Goal: Task Accomplishment & Management: Manage account settings

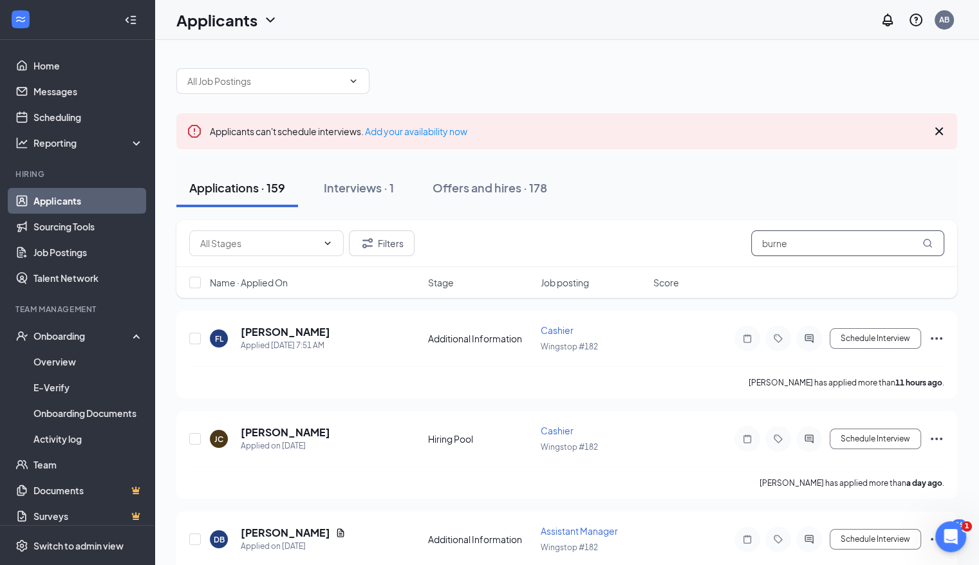
click at [815, 243] on input "burne" at bounding box center [847, 243] width 193 height 26
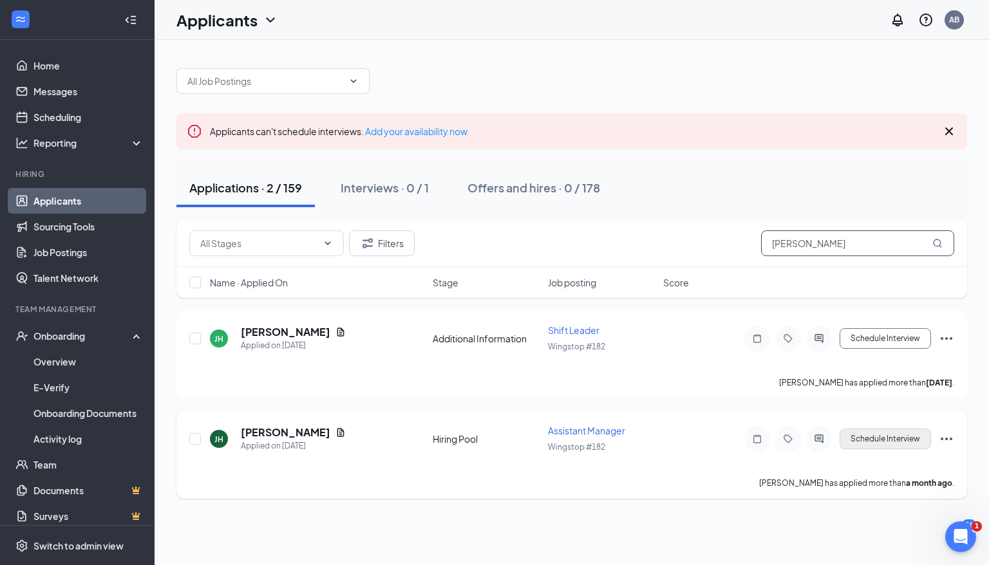
type input "[PERSON_NAME]"
click at [896, 434] on button "Schedule Interview" at bounding box center [884, 439] width 91 height 21
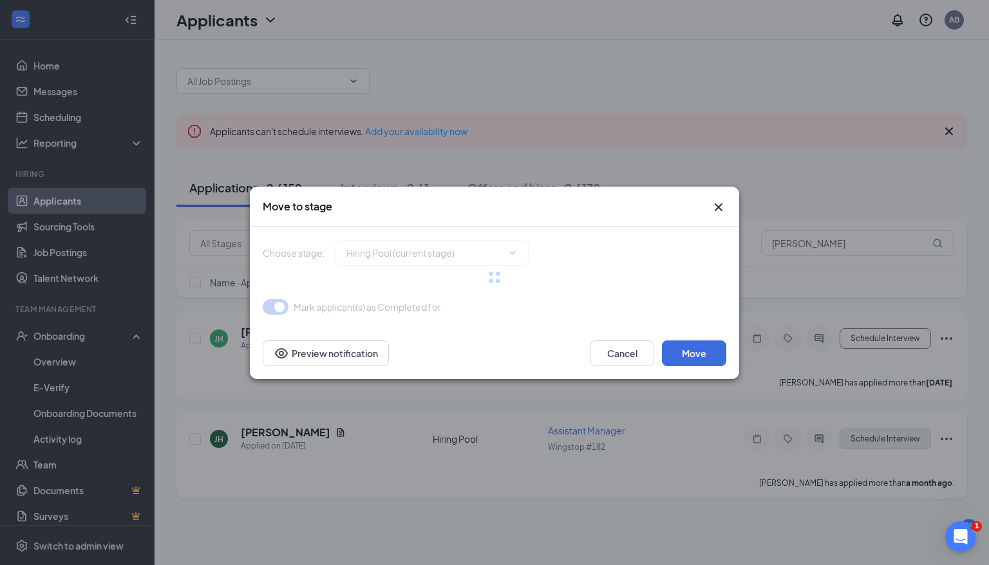
type input "Onsite Interview (next stage)"
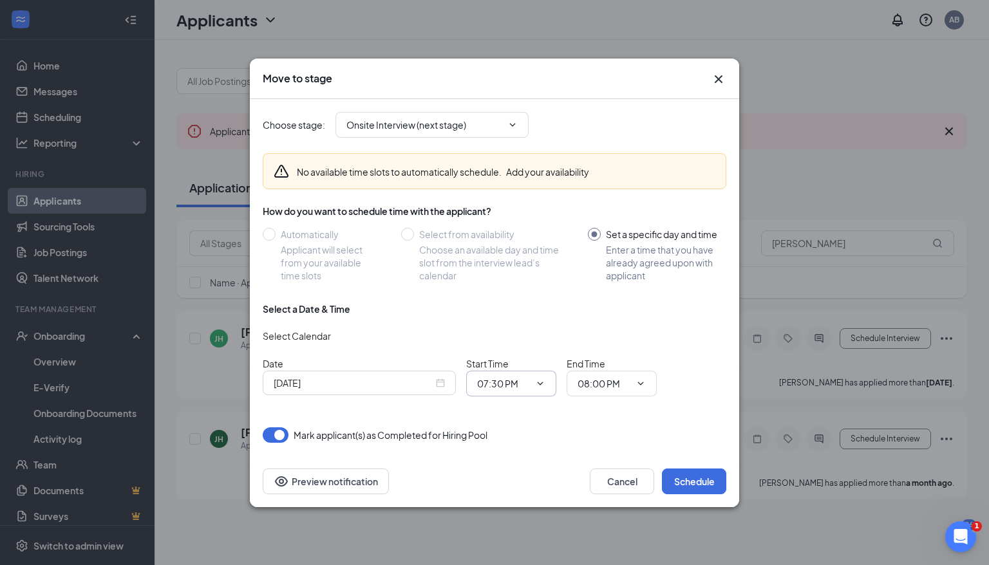
click at [539, 381] on icon "ChevronDown" at bounding box center [540, 383] width 10 height 10
click at [521, 383] on input "07:30 PM" at bounding box center [503, 384] width 53 height 14
click at [520, 362] on div "09:00 PM" at bounding box center [506, 366] width 38 height 14
type input "09:00 PM"
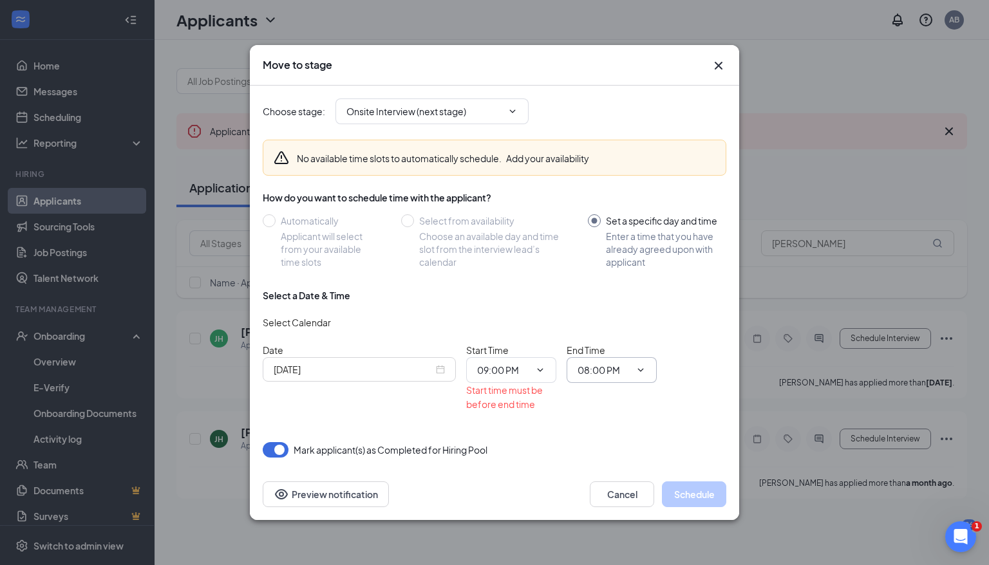
click at [627, 368] on input "08:00 PM" at bounding box center [603, 370] width 53 height 14
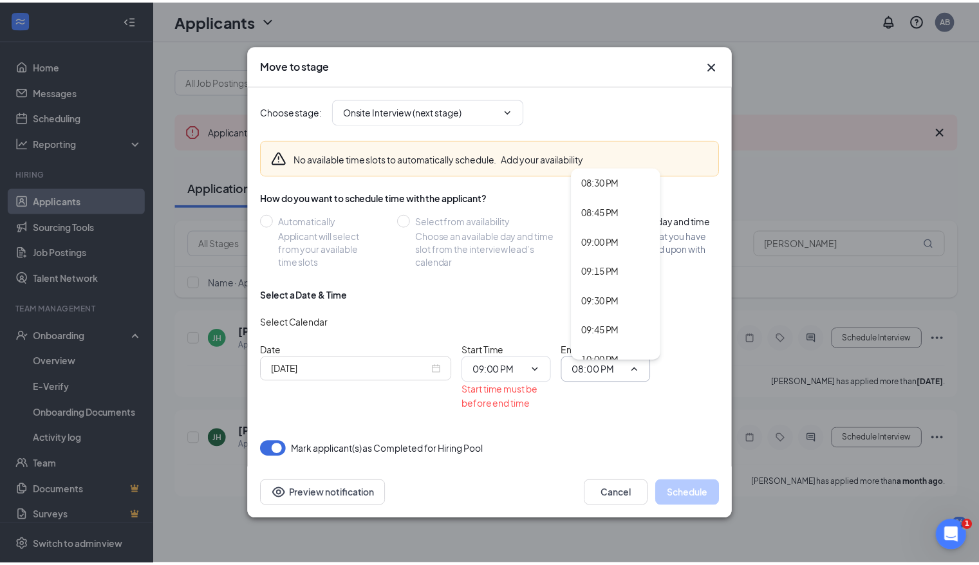
scroll to position [2428, 0]
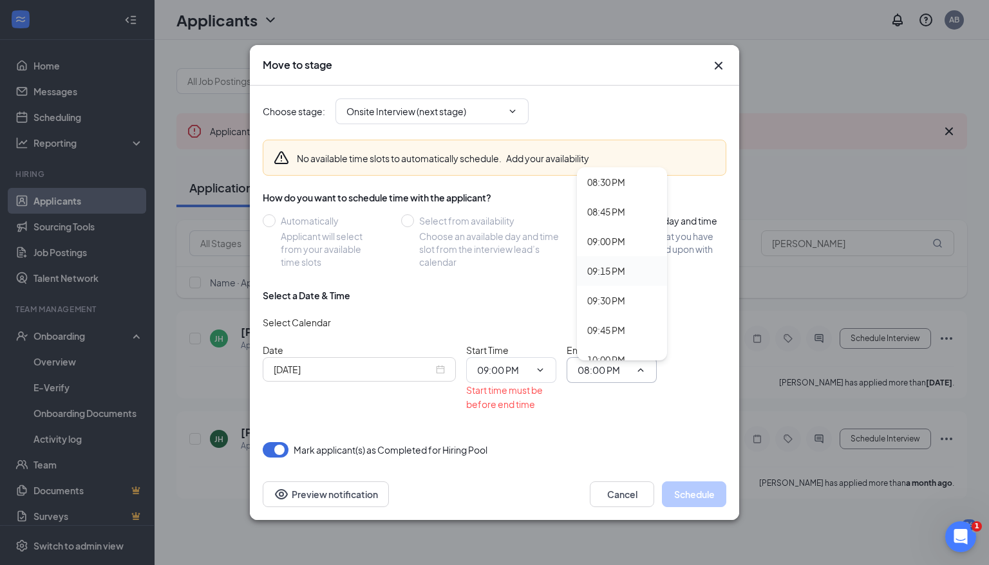
click at [613, 268] on div "09:15 PM" at bounding box center [606, 271] width 38 height 14
type input "09:15 PM"
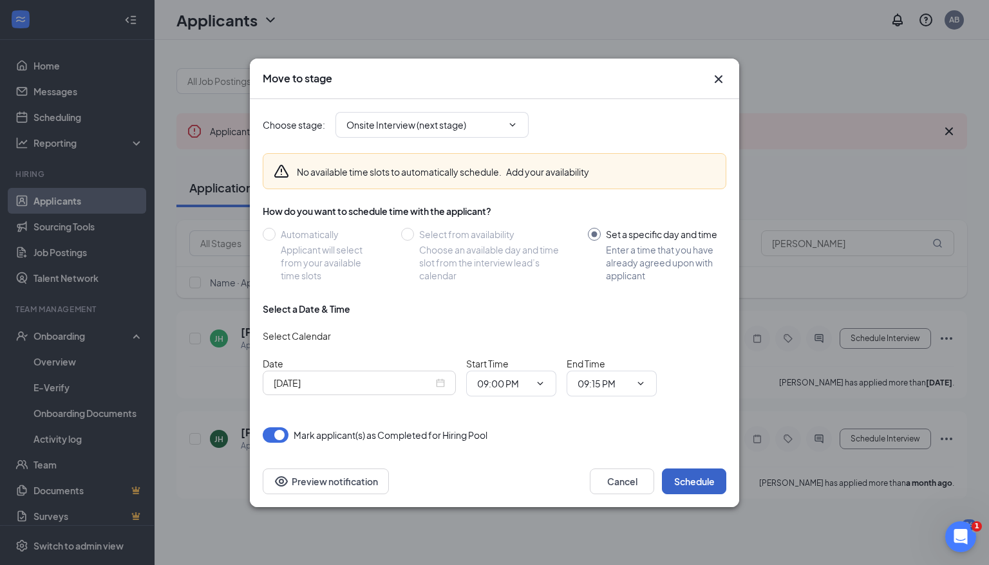
click at [685, 482] on button "Schedule" at bounding box center [694, 482] width 64 height 26
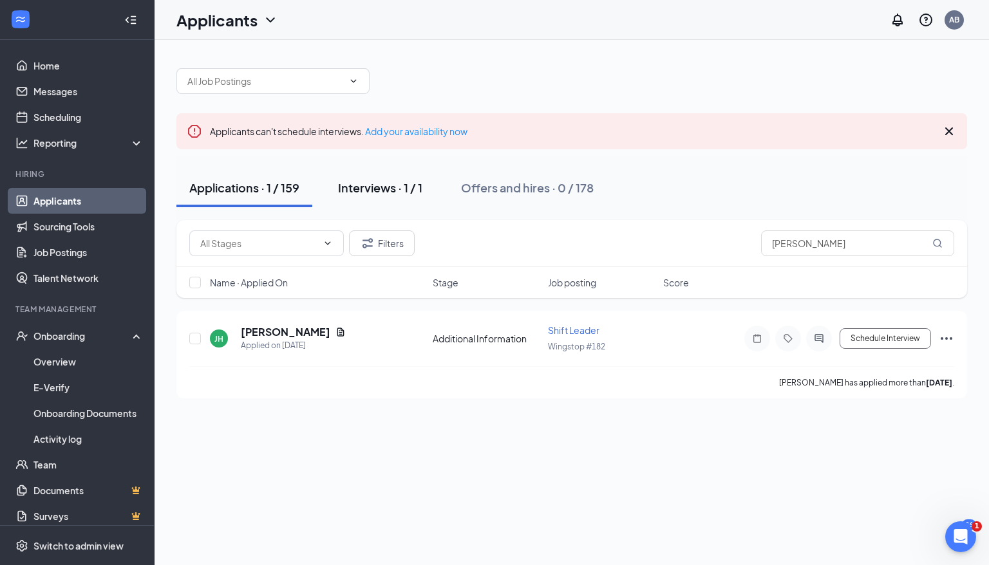
click at [401, 186] on div "Interviews · 1 / 1" at bounding box center [380, 188] width 84 height 16
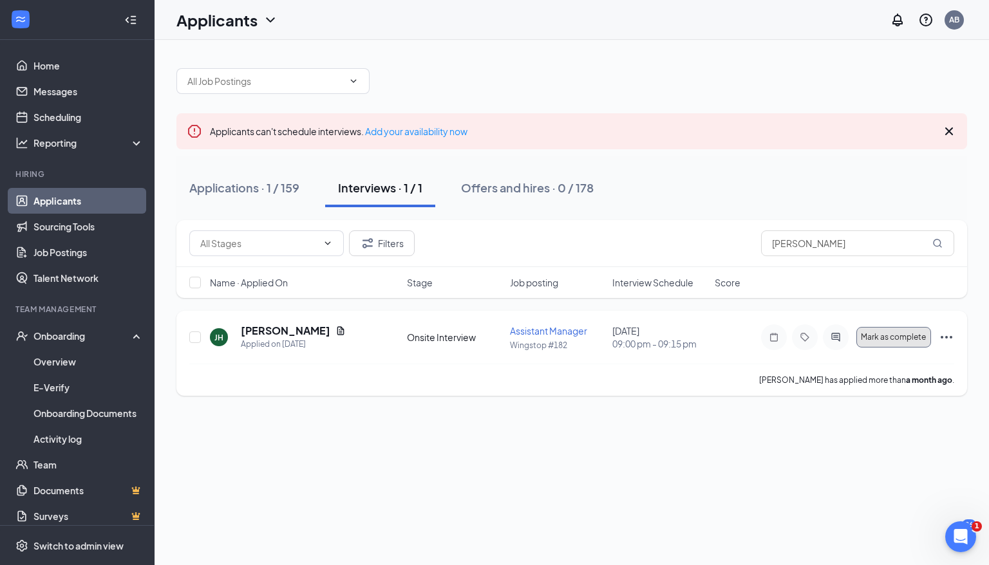
click at [865, 341] on button "Mark as complete" at bounding box center [893, 337] width 75 height 21
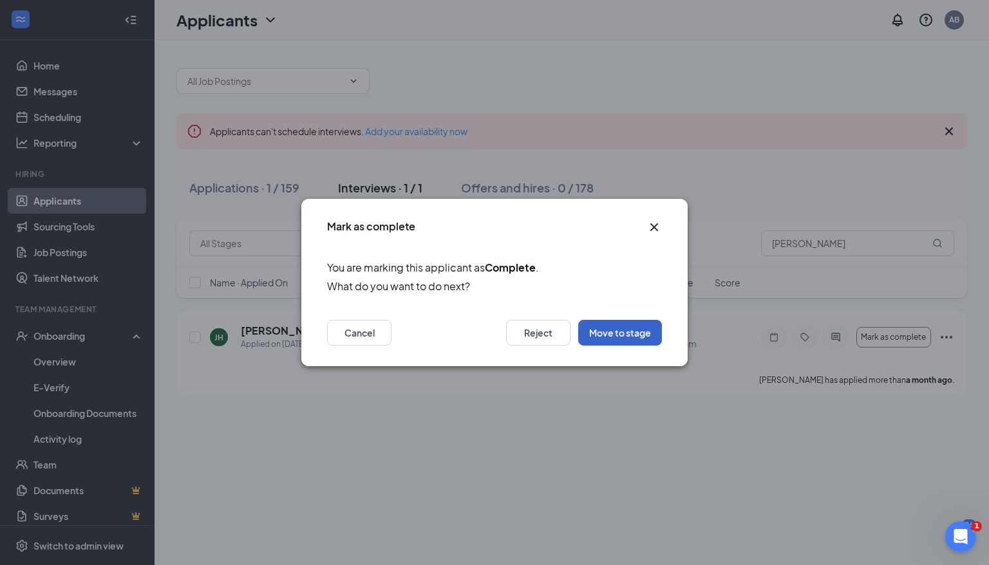
click at [646, 331] on button "Move to stage" at bounding box center [620, 333] width 84 height 26
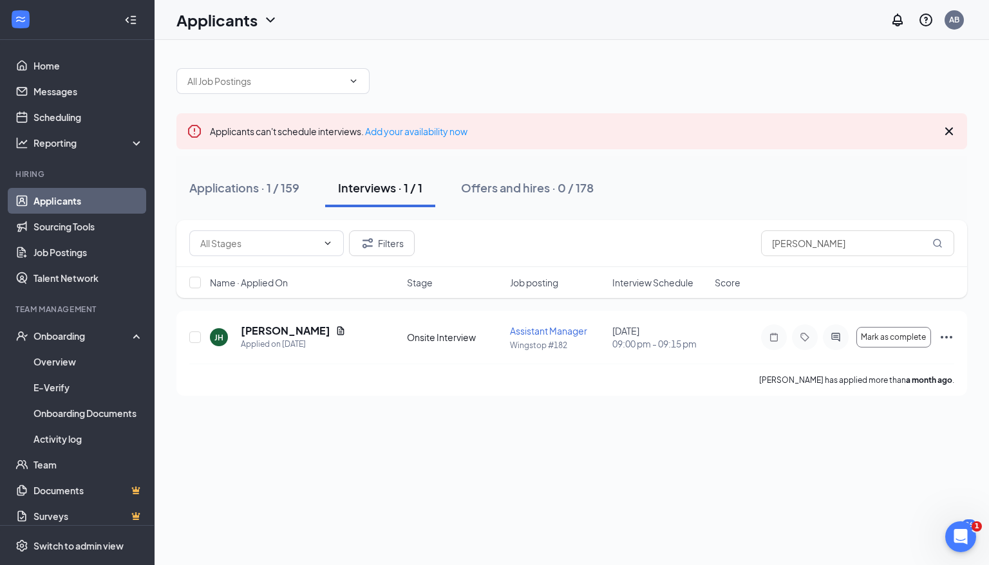
type input "Background Check (next stage)"
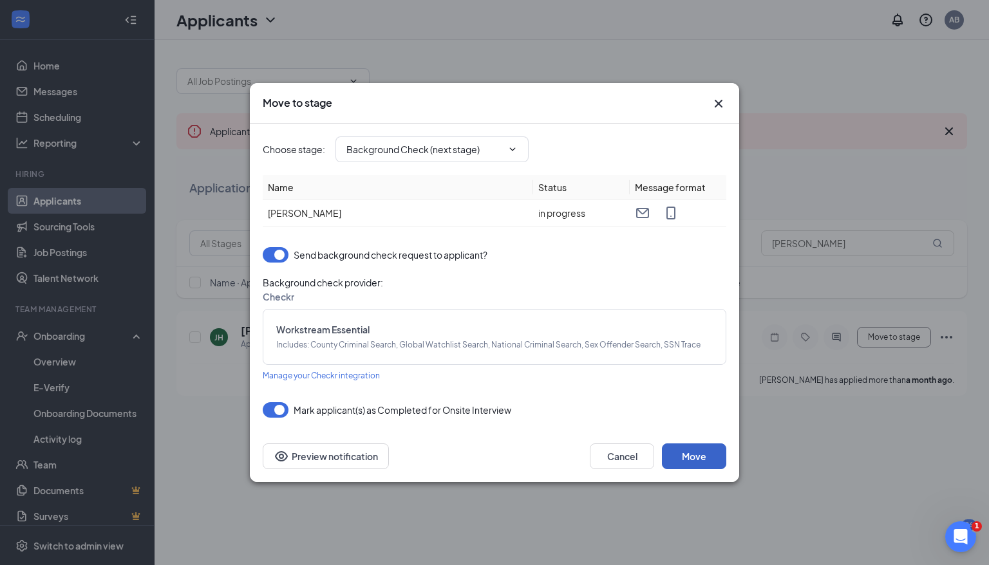
click at [709, 452] on button "Move" at bounding box center [694, 456] width 64 height 26
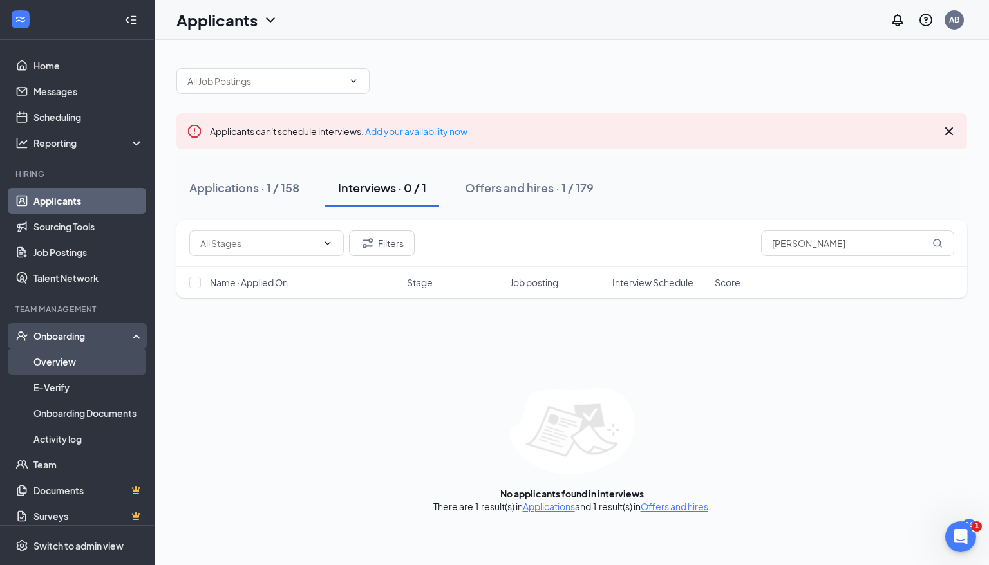
click at [75, 357] on link "Overview" at bounding box center [88, 362] width 110 height 26
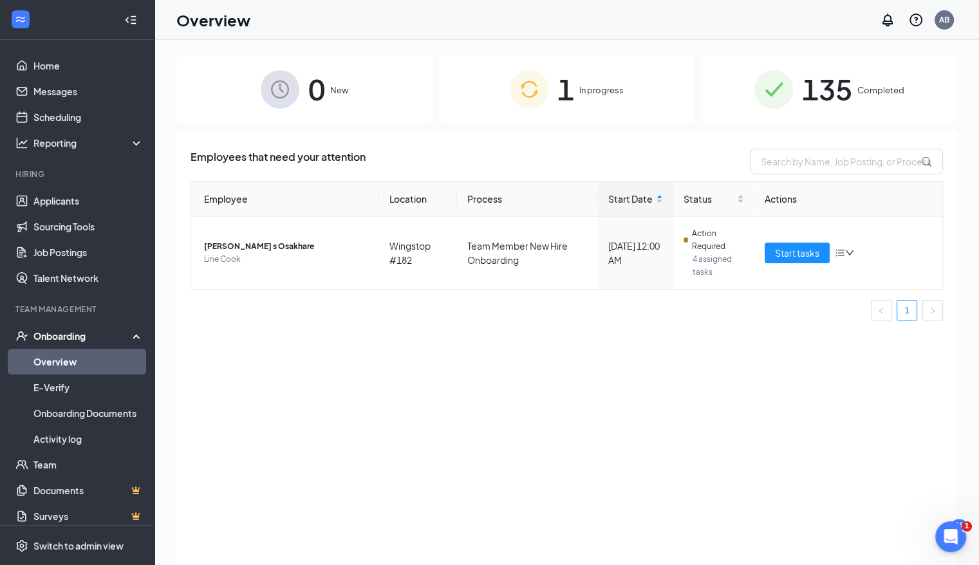
click at [586, 91] on span "In progress" at bounding box center [601, 90] width 44 height 13
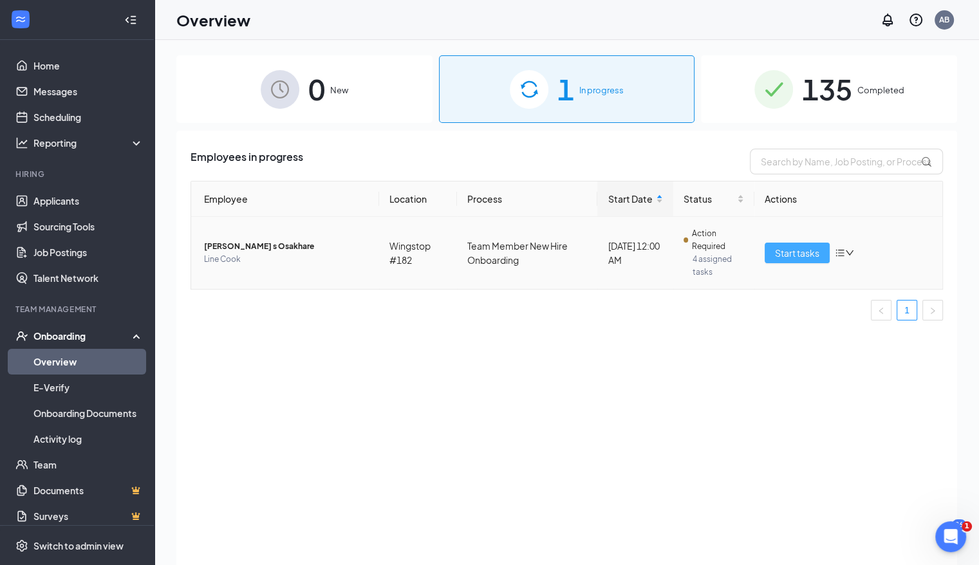
click at [778, 256] on span "Start tasks" at bounding box center [797, 253] width 44 height 14
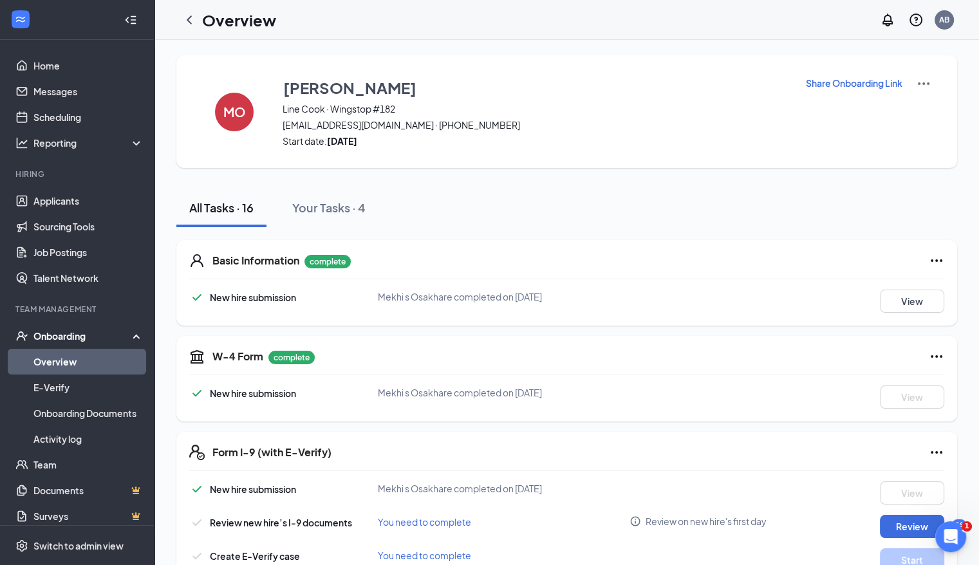
click at [664, 219] on div "All Tasks · 16 Your Tasks · 4" at bounding box center [566, 208] width 781 height 39
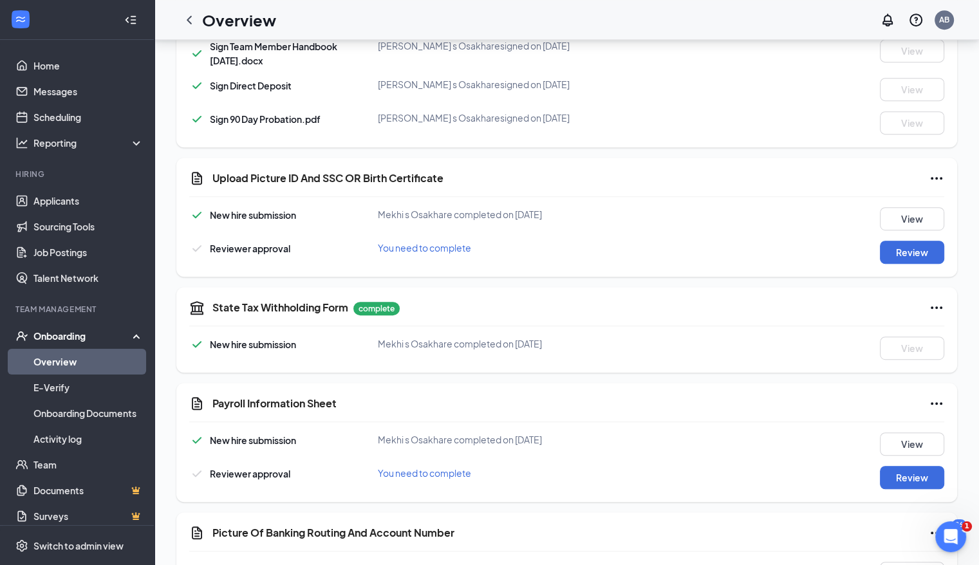
scroll to position [723, 0]
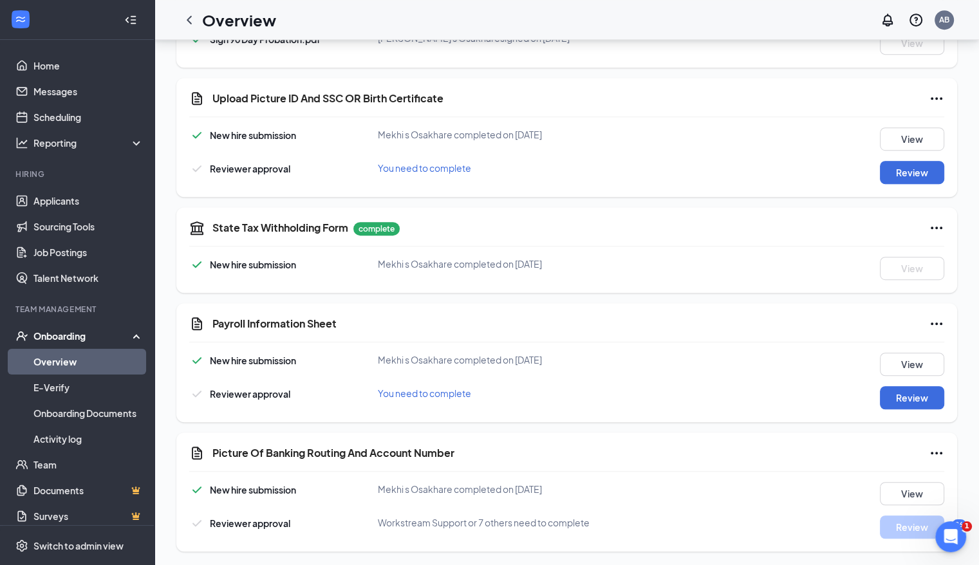
click at [818, 326] on div "Payroll Information Sheet" at bounding box center [578, 323] width 732 height 15
click at [893, 174] on button "Review" at bounding box center [912, 172] width 64 height 23
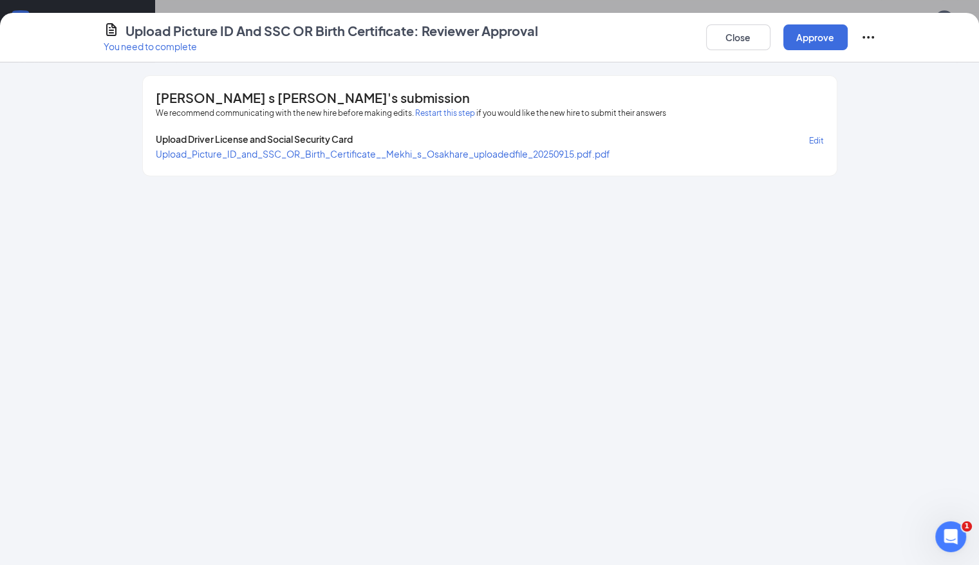
click at [489, 151] on span "Upload_Picture_ID_and_SSC_OR_Birth_Certificate__Mekhi_s_Osakhare_uploadedfile_2…" at bounding box center [383, 154] width 454 height 12
click at [848, 36] on button "Approve" at bounding box center [815, 37] width 64 height 26
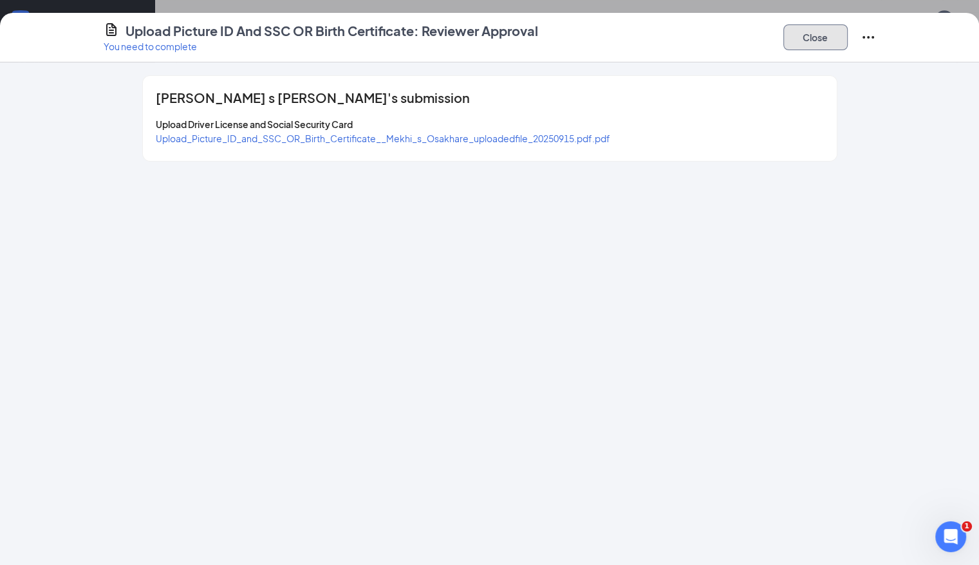
click at [848, 36] on button "Close" at bounding box center [815, 37] width 64 height 26
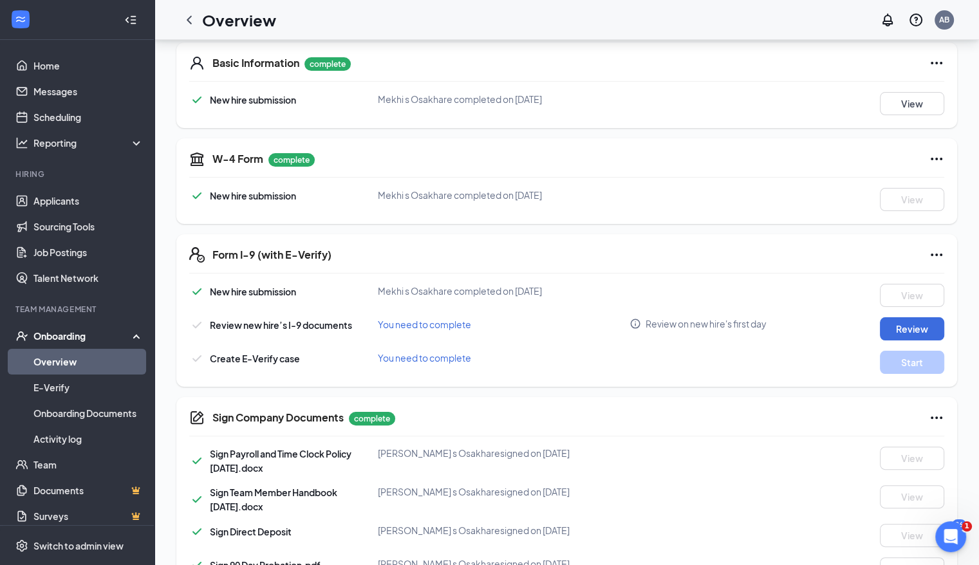
scroll to position [214, 0]
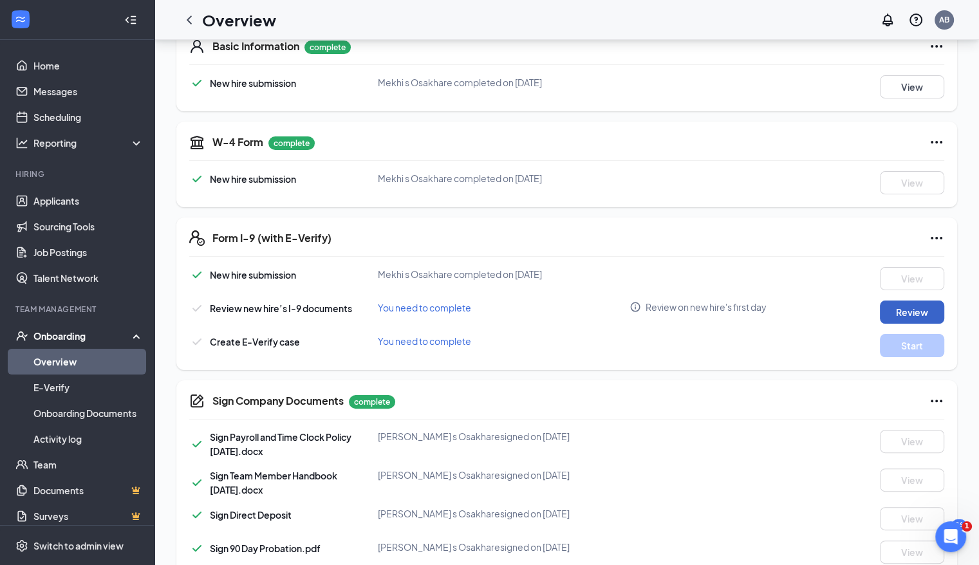
click at [929, 302] on button "Review" at bounding box center [912, 312] width 64 height 23
click at [924, 314] on button "Review" at bounding box center [912, 312] width 64 height 23
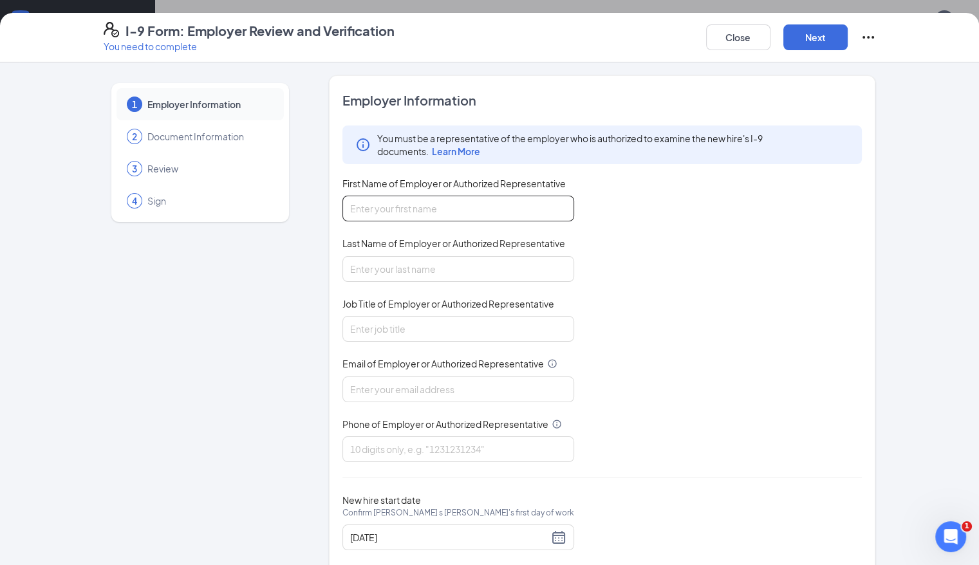
click at [494, 213] on input "First Name of Employer or Authorized Representative" at bounding box center [458, 209] width 232 height 26
type input "[PERSON_NAME]"
click at [434, 319] on input "Job Title of Employer or Authorized Representative" at bounding box center [458, 329] width 232 height 26
type input "Manager"
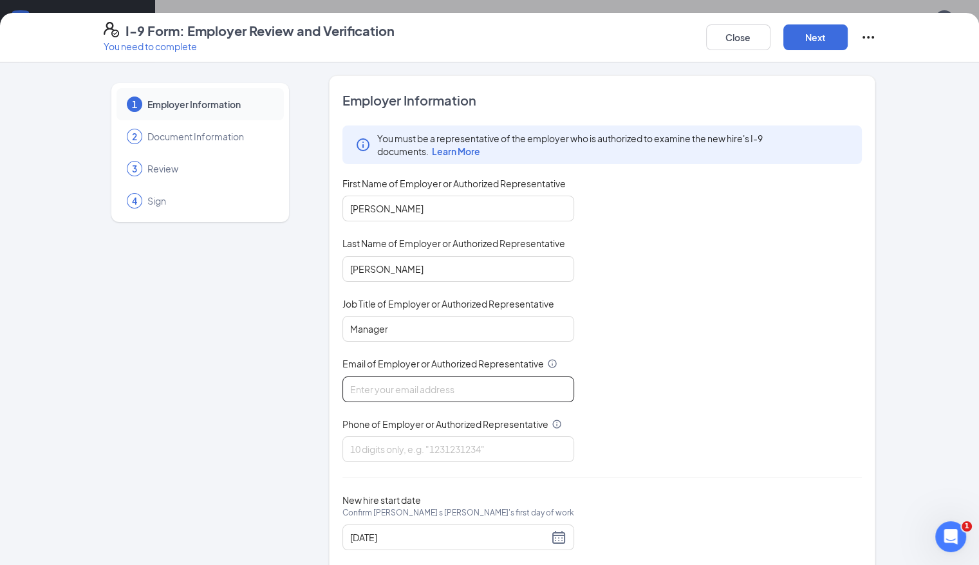
click at [420, 389] on input "Email of Employer or Authorized Representative" at bounding box center [458, 390] width 232 height 26
type input "[EMAIL_ADDRESS][DOMAIN_NAME]"
click at [419, 445] on input "Phone of Employer or Authorized Representative" at bounding box center [458, 449] width 232 height 26
type input "6012873846"
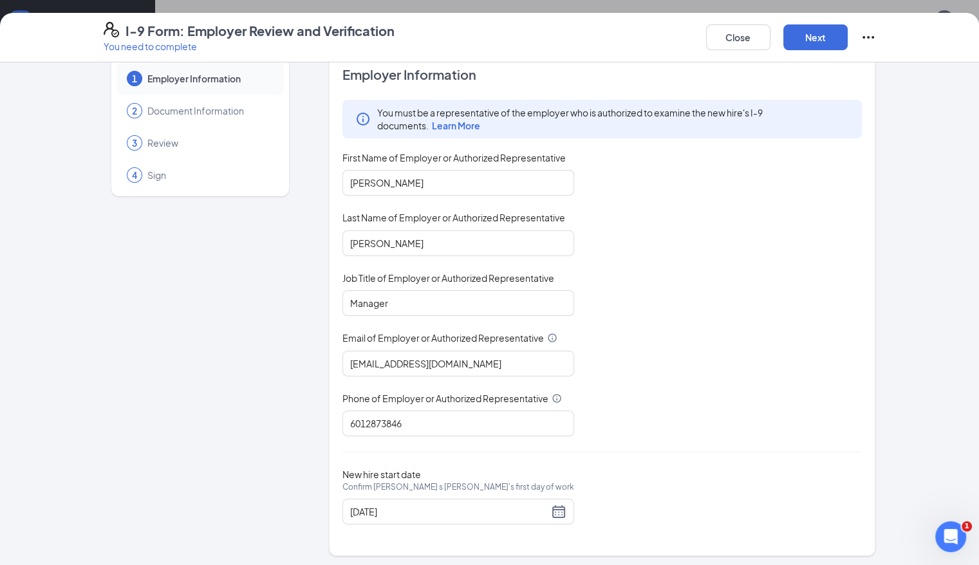
scroll to position [26, 0]
click at [523, 510] on div "[DATE]" at bounding box center [458, 511] width 216 height 15
click at [521, 511] on div "[DATE]" at bounding box center [458, 511] width 216 height 15
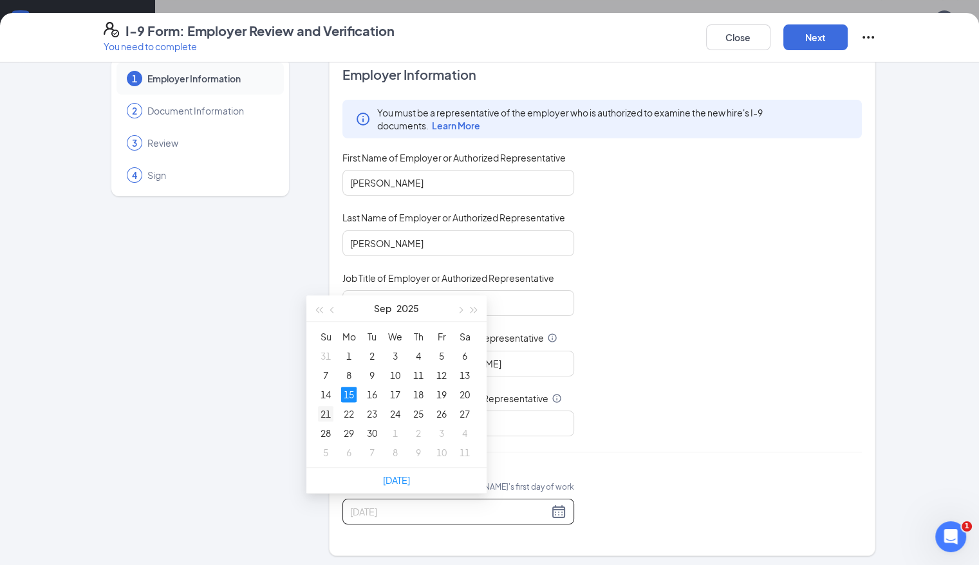
type input "[DATE]"
click at [326, 413] on div "21" at bounding box center [325, 413] width 15 height 15
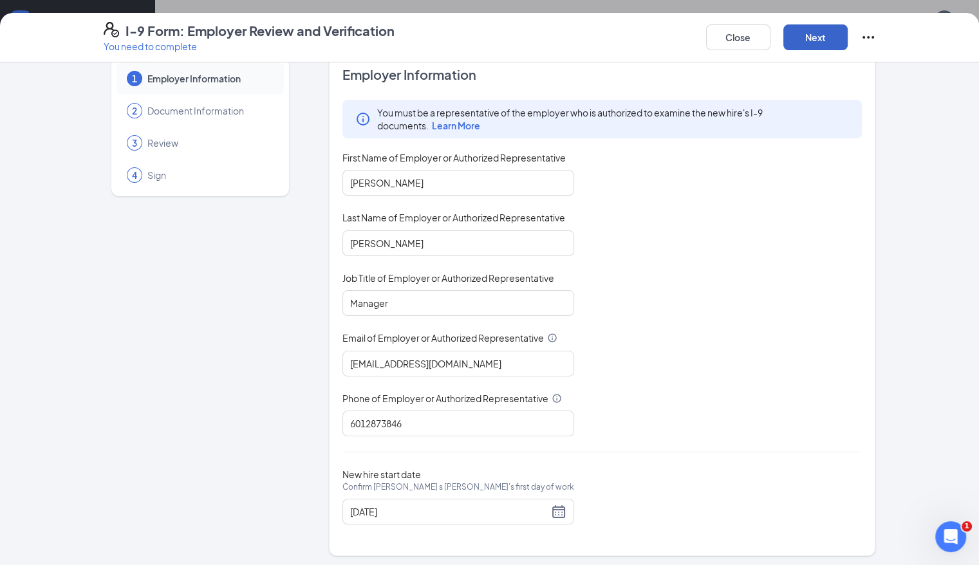
click at [848, 35] on button "Next" at bounding box center [815, 37] width 64 height 26
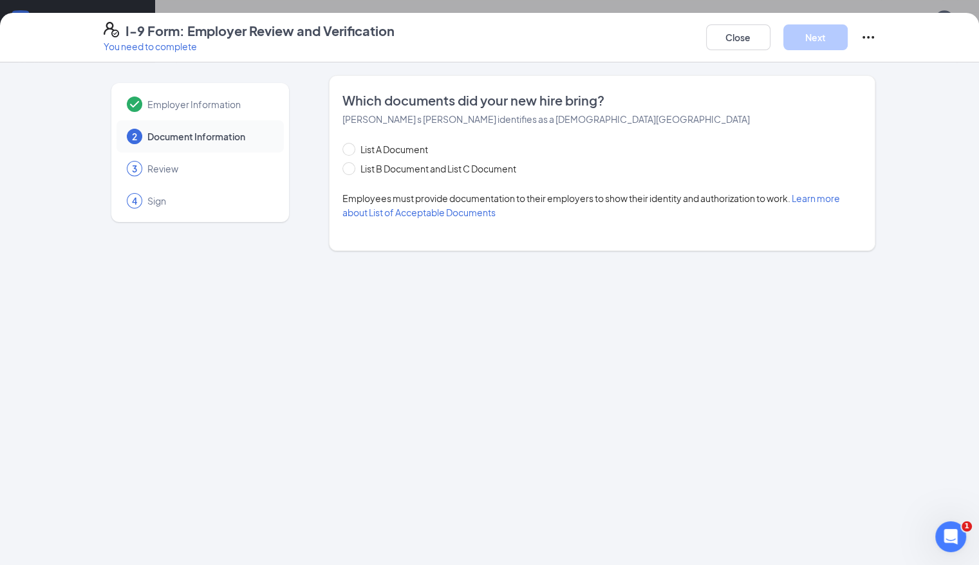
scroll to position [0, 0]
click at [342, 169] on input "List B Document and List C Document" at bounding box center [346, 166] width 9 height 9
radio input "true"
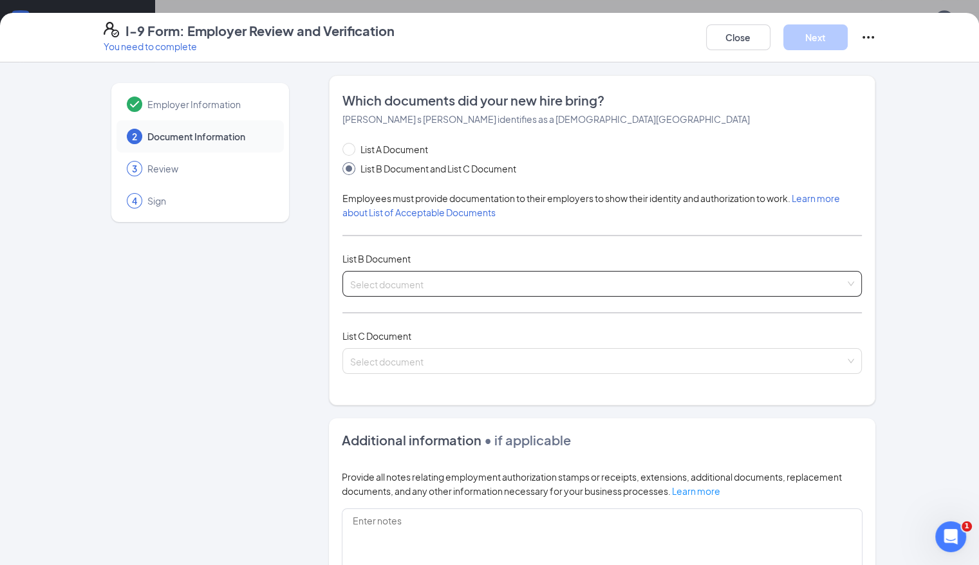
click at [355, 277] on input "search" at bounding box center [598, 281] width 496 height 19
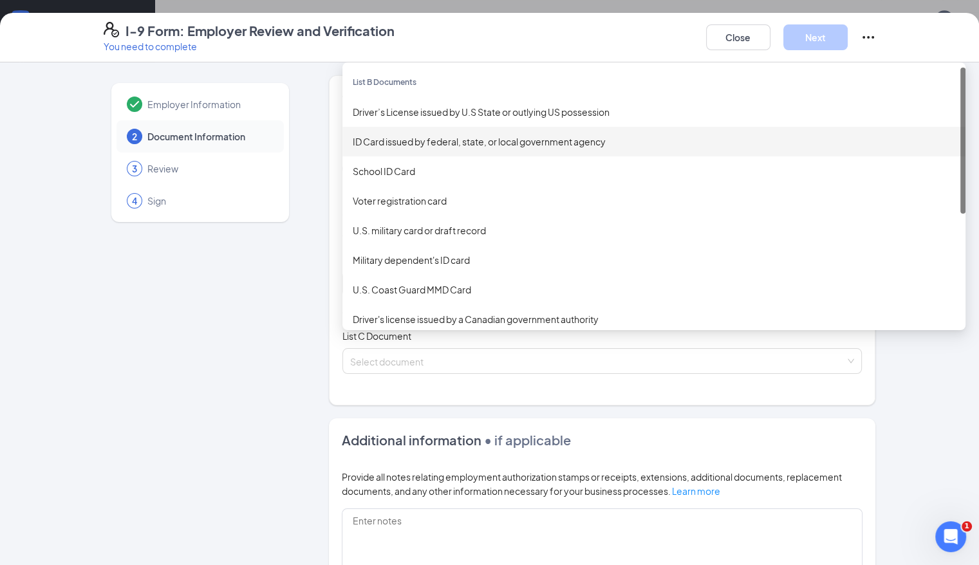
click at [369, 143] on div "ID Card issued by federal, state, or local government agency" at bounding box center [654, 142] width 602 height 14
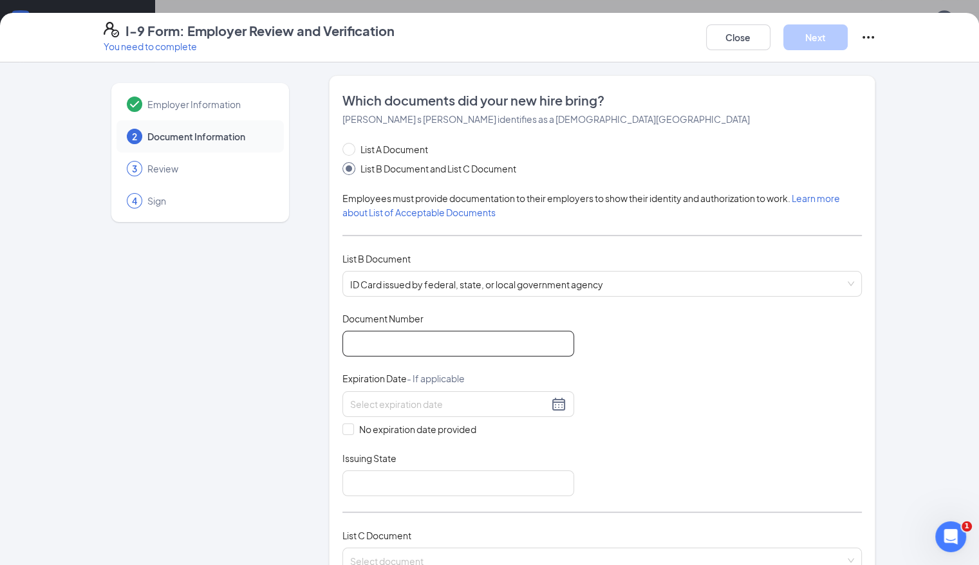
click at [363, 332] on input "Document Number" at bounding box center [458, 344] width 232 height 26
type input "402106621"
click at [519, 405] on div at bounding box center [458, 403] width 216 height 15
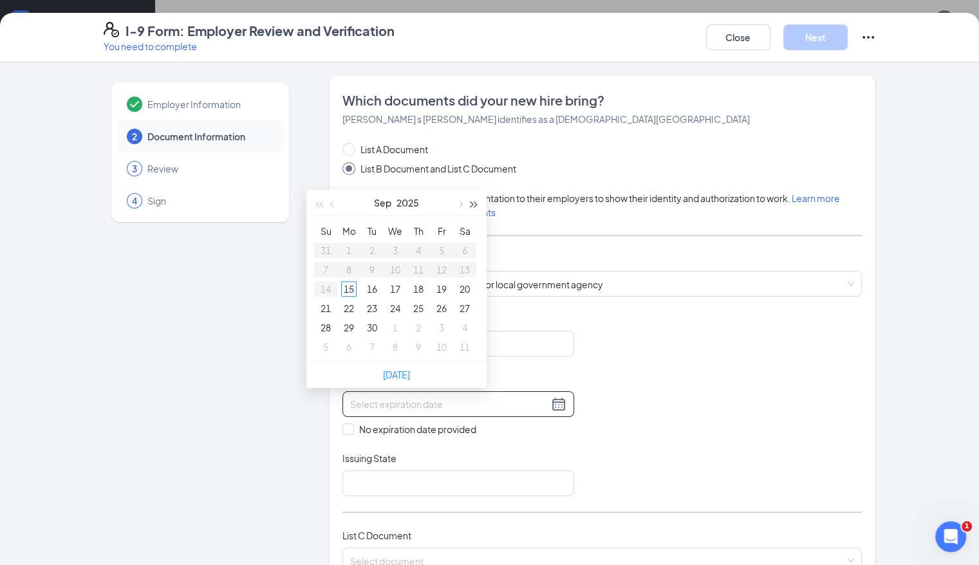
click at [474, 205] on span "button" at bounding box center [474, 204] width 6 height 6
click at [334, 203] on span "button" at bounding box center [333, 204] width 6 height 6
click at [396, 304] on div "21" at bounding box center [394, 308] width 15 height 15
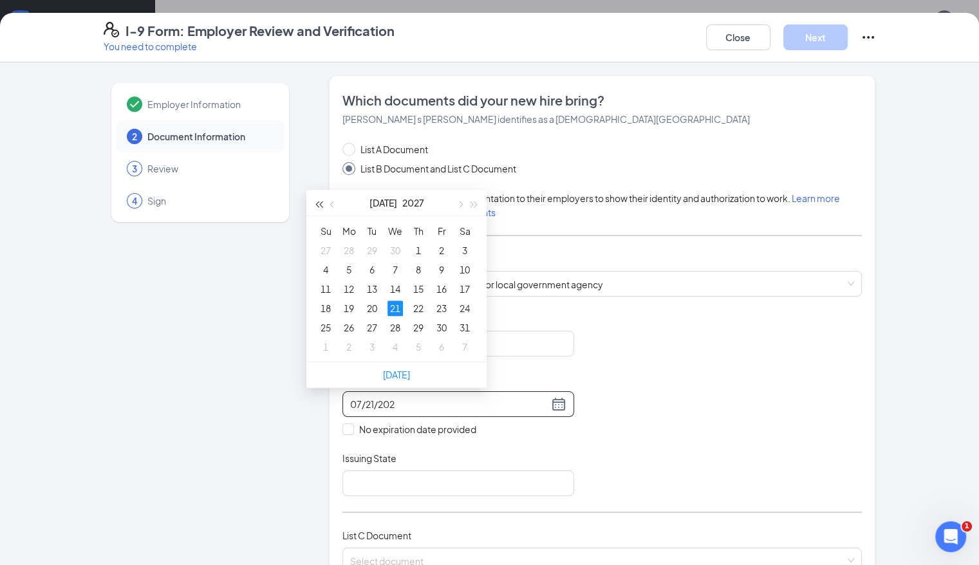
click at [317, 201] on span "button" at bounding box center [318, 204] width 6 height 6
click at [375, 310] on div "21" at bounding box center [371, 308] width 15 height 15
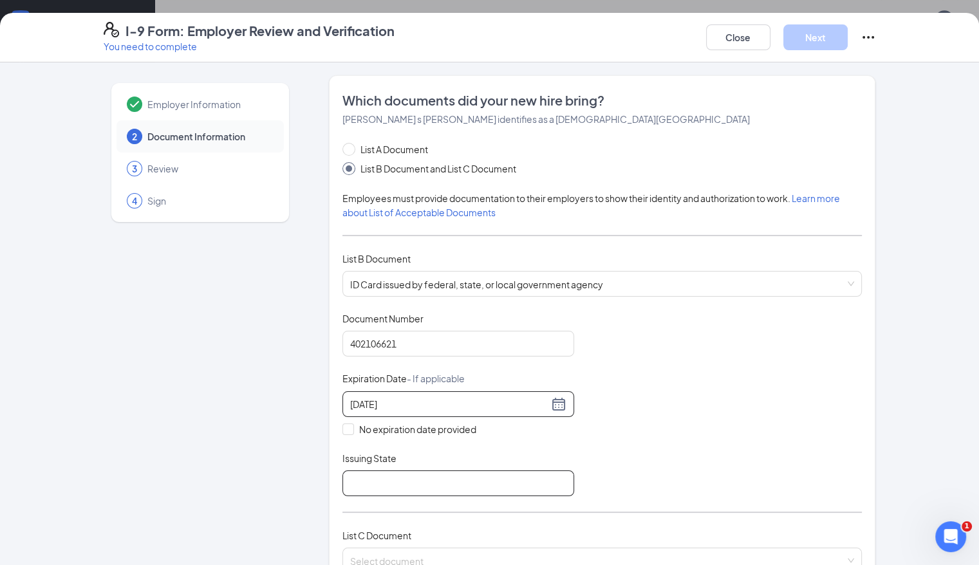
type input "[DATE]"
click at [351, 474] on input "Issuing State" at bounding box center [458, 484] width 232 height 26
type input "MS"
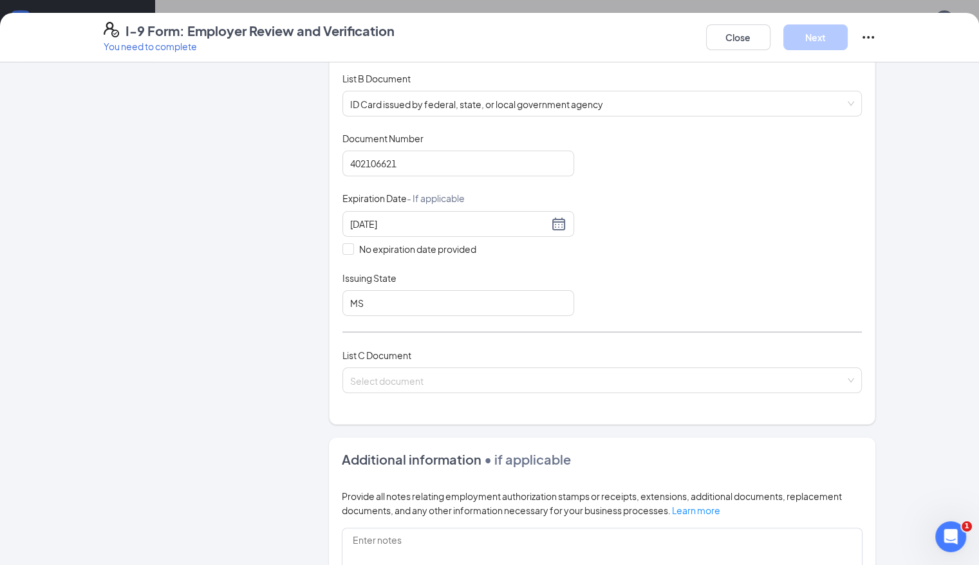
scroll to position [197, 0]
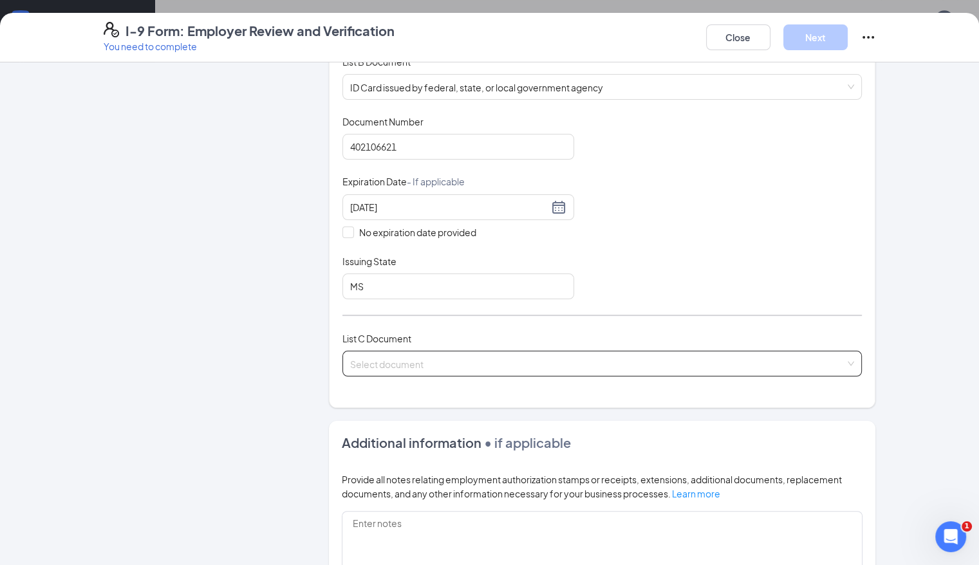
click at [615, 367] on input "search" at bounding box center [598, 360] width 496 height 19
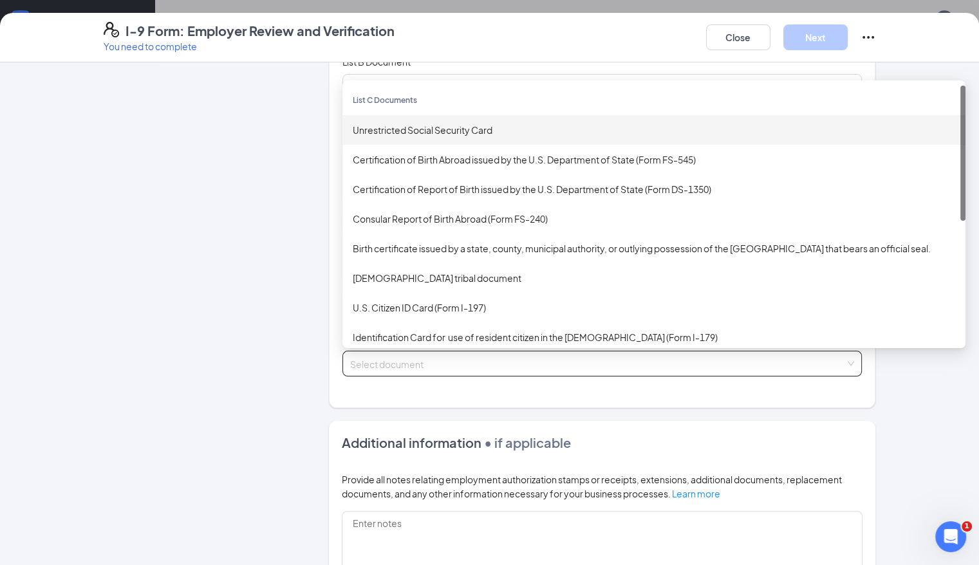
click at [443, 127] on div "Unrestricted Social Security Card" at bounding box center [654, 130] width 602 height 14
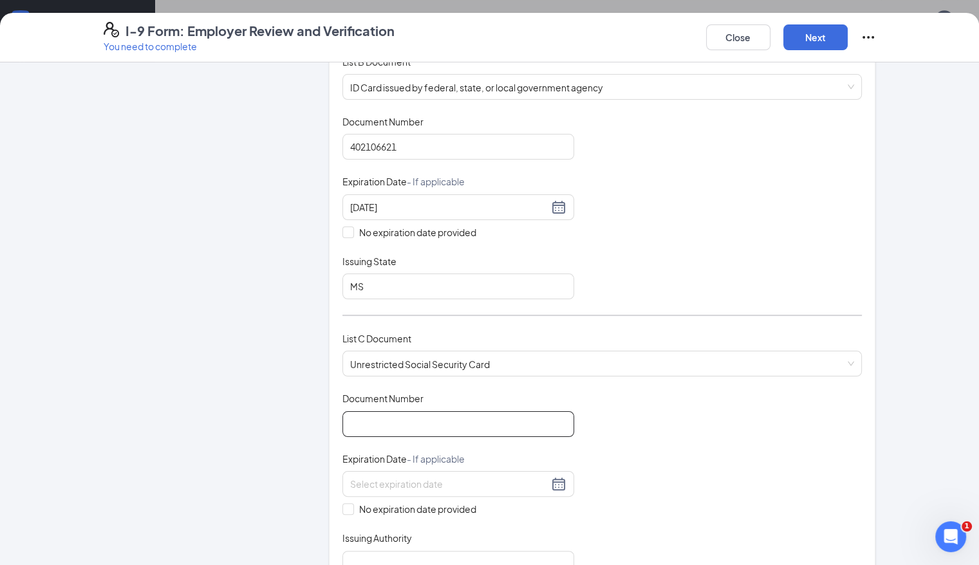
click at [412, 420] on input "Document Number" at bounding box center [458, 424] width 232 height 26
type input "623330398"
click at [342, 503] on input "No expiration date provided" at bounding box center [346, 507] width 9 height 9
checkbox input "true"
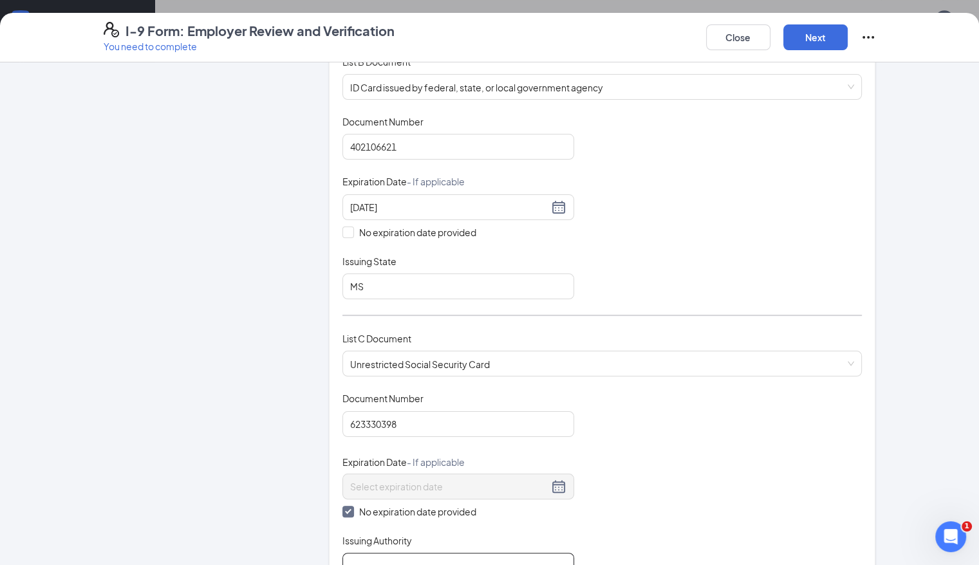
click at [517, 560] on input "Issuing Authority" at bounding box center [458, 566] width 232 height 26
type input "SSA"
click at [848, 35] on button "Next" at bounding box center [815, 37] width 64 height 26
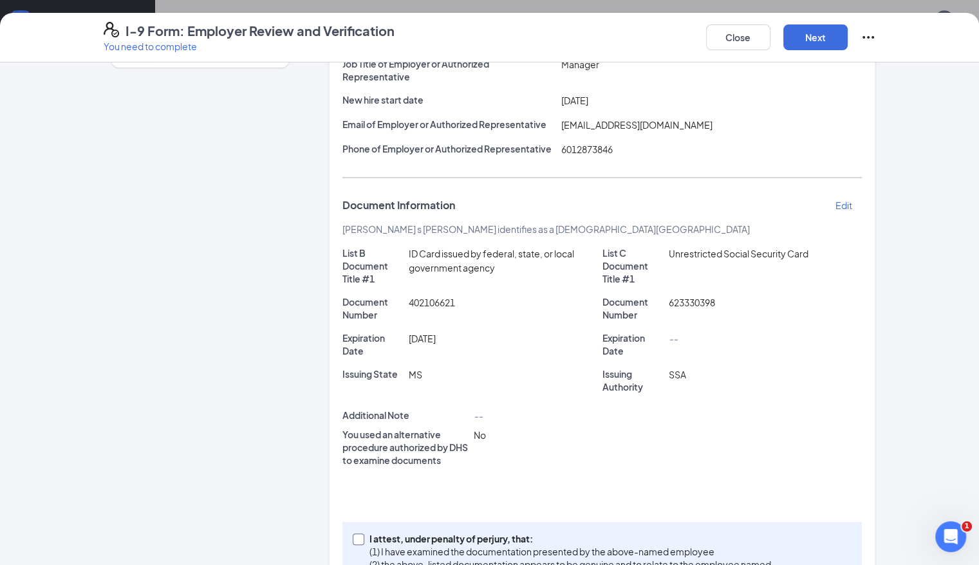
click at [353, 534] on input "I attest, under penalty of [PERSON_NAME], that: (1) I have examined the documen…" at bounding box center [357, 538] width 9 height 9
checkbox input "true"
click at [848, 42] on button "Next" at bounding box center [815, 37] width 64 height 26
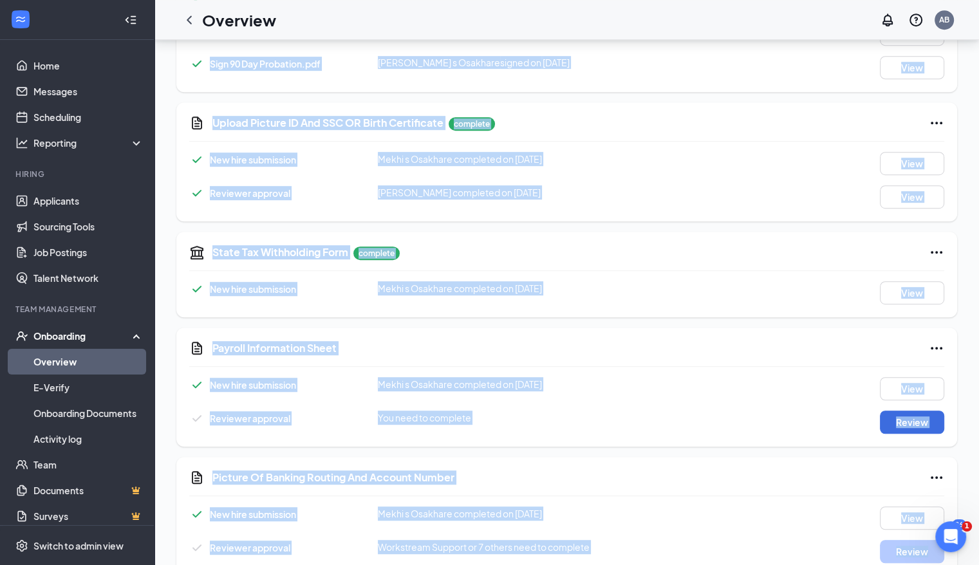
scroll to position [722, 0]
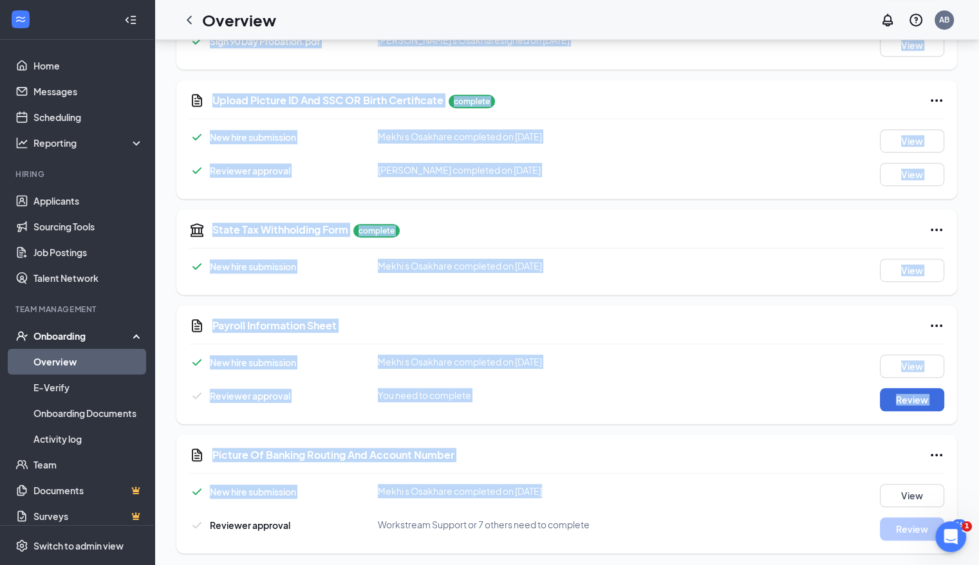
drag, startPoint x: 963, startPoint y: 483, endPoint x: 790, endPoint y: 478, distance: 172.6
click at [790, 478] on div "Picture Of Banking Routing And Account Number New hire submission [PERSON_NAME]…" at bounding box center [566, 493] width 781 height 119
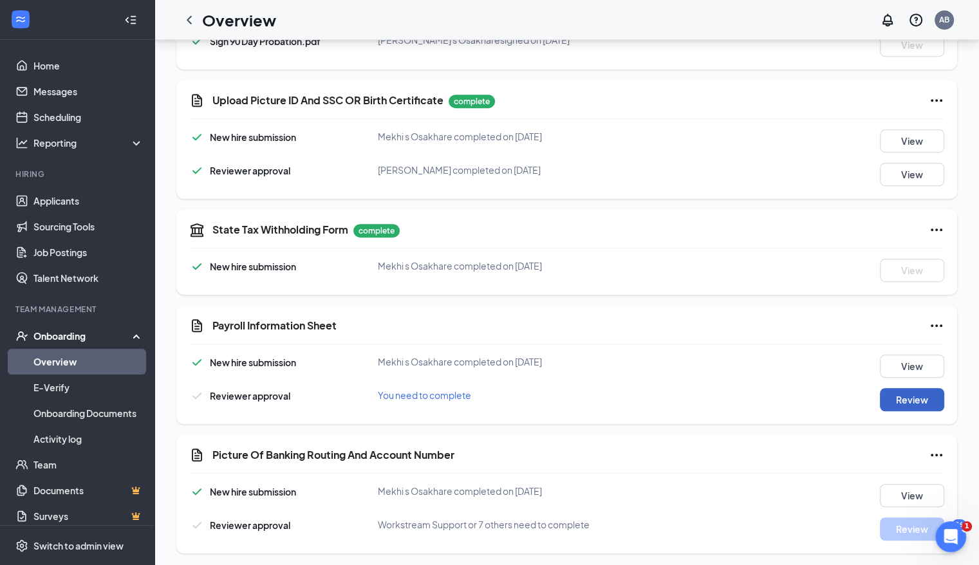
click at [913, 398] on button "Review" at bounding box center [912, 399] width 64 height 23
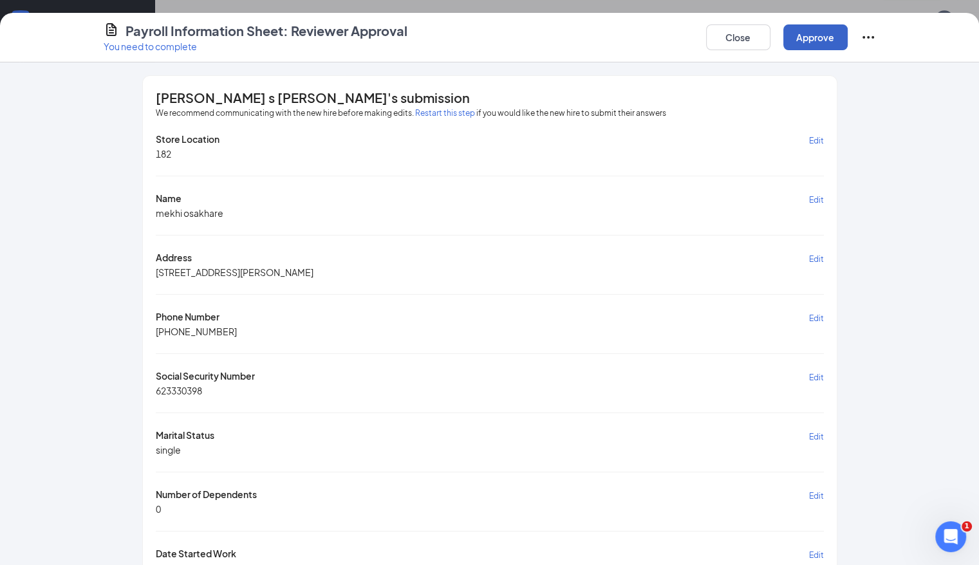
click at [848, 44] on button "Approve" at bounding box center [815, 37] width 64 height 26
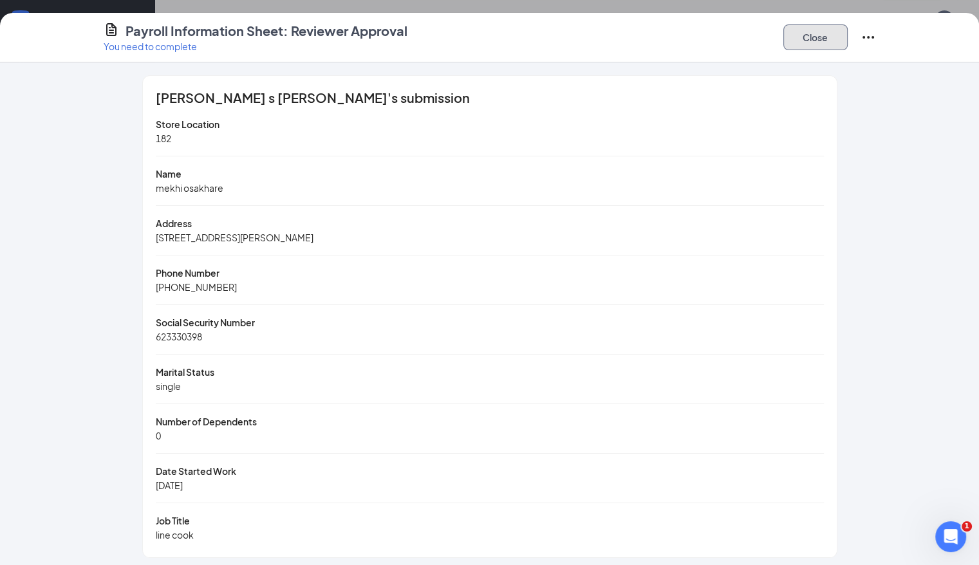
click at [848, 43] on button "Close" at bounding box center [815, 37] width 64 height 26
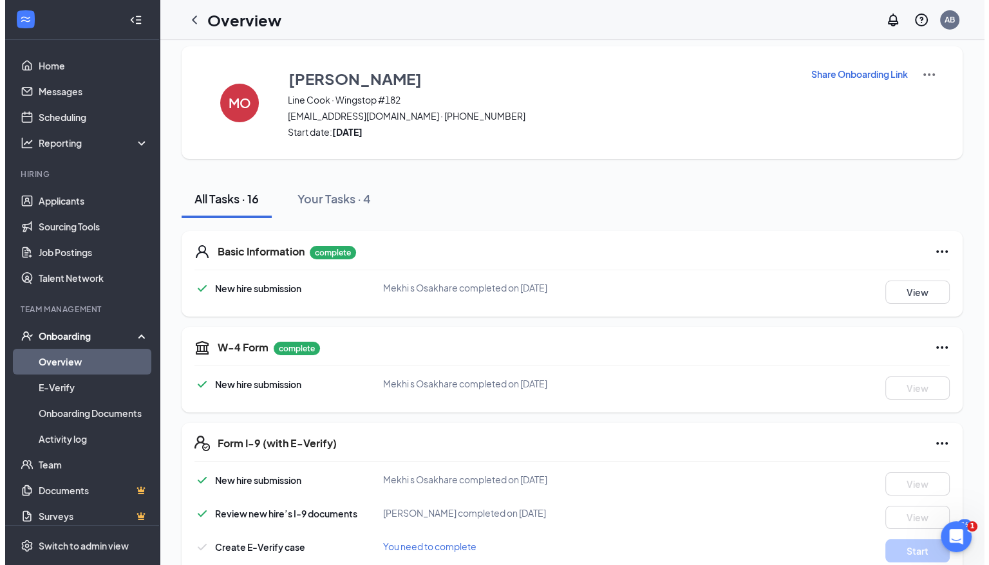
scroll to position [0, 0]
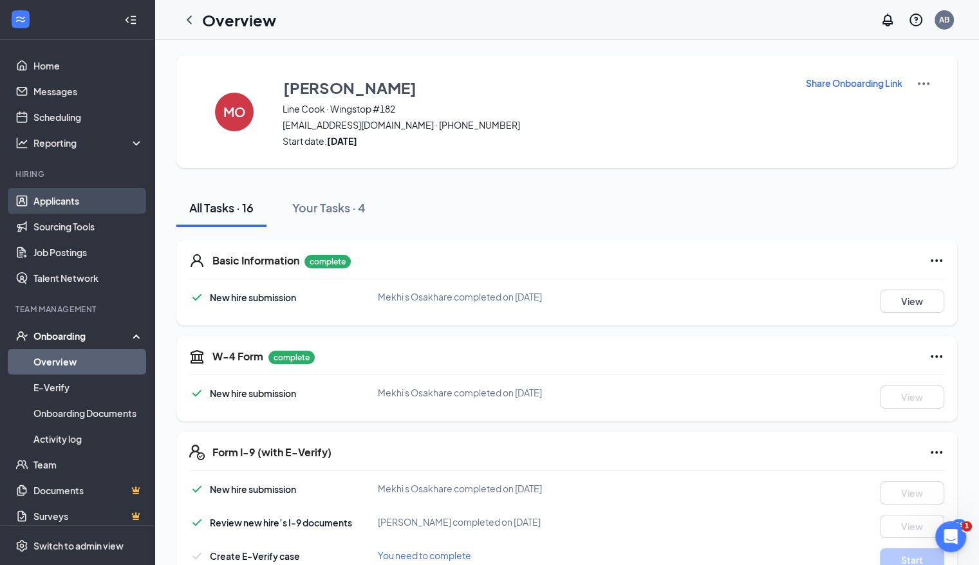
click at [67, 196] on link "Applicants" at bounding box center [88, 201] width 110 height 26
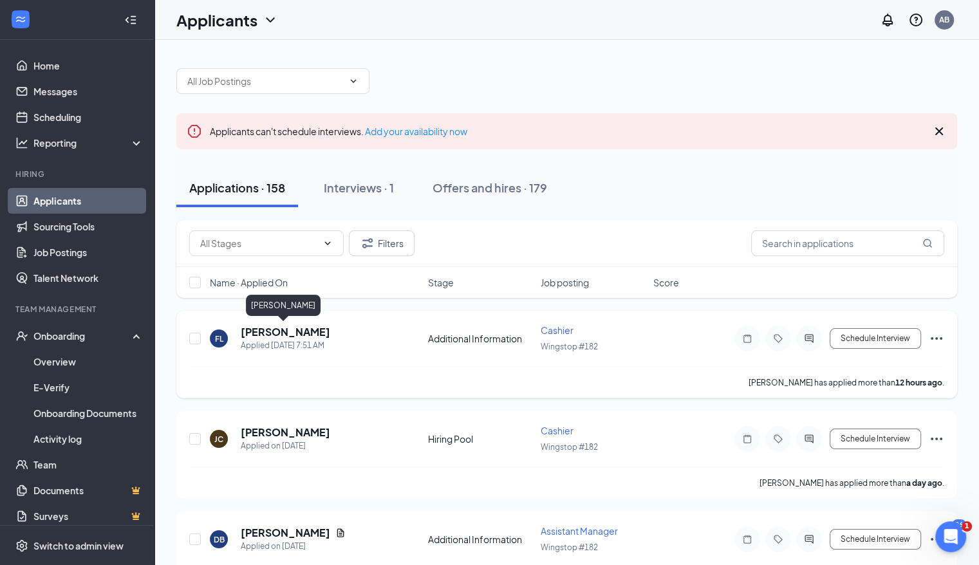
click at [297, 331] on h5 "[PERSON_NAME]" at bounding box center [285, 332] width 89 height 14
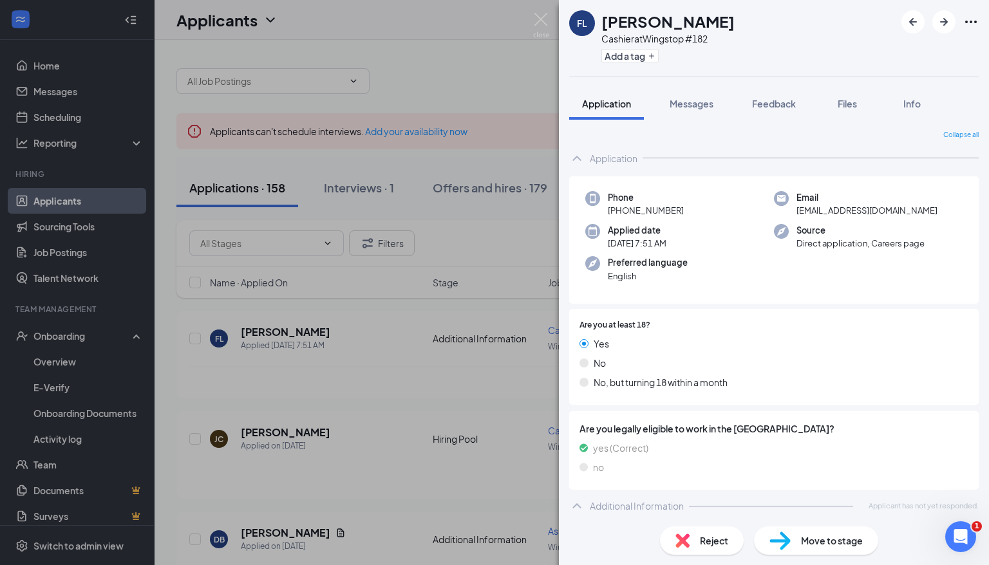
click at [487, 368] on div "FL [PERSON_NAME] Cashier at Wingstop #182 Add a tag Application Messages Feedba…" at bounding box center [494, 282] width 989 height 565
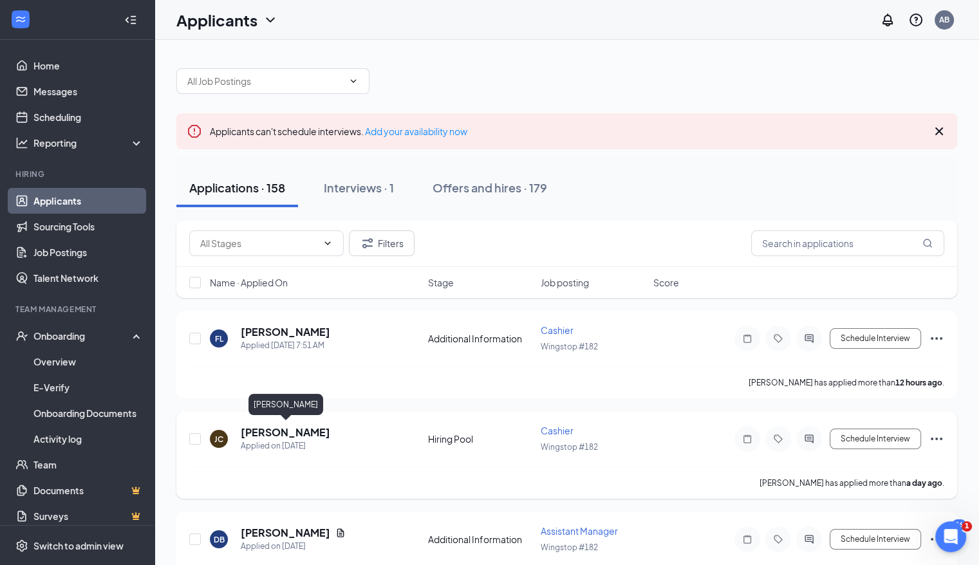
click at [284, 434] on h5 "[PERSON_NAME]" at bounding box center [285, 432] width 89 height 14
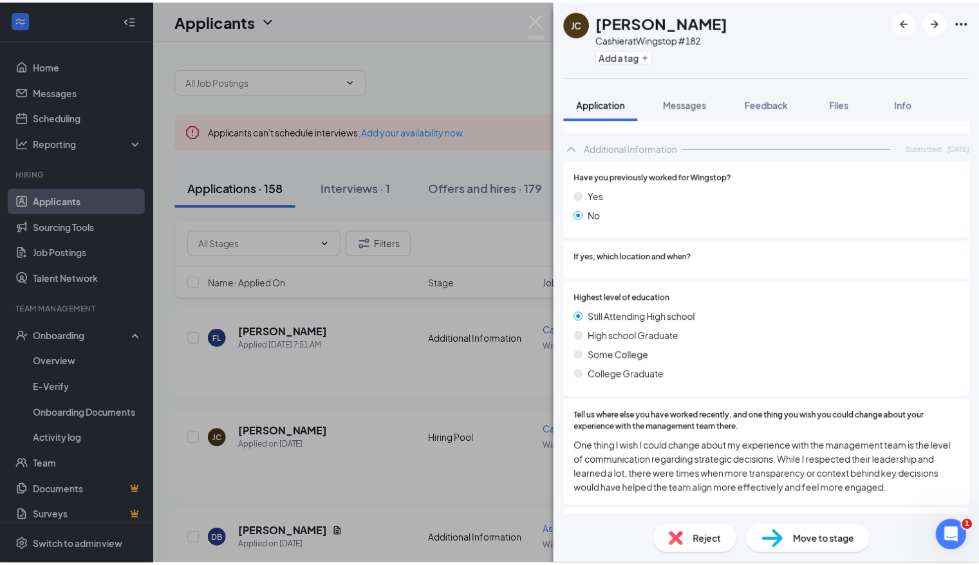
scroll to position [412, 0]
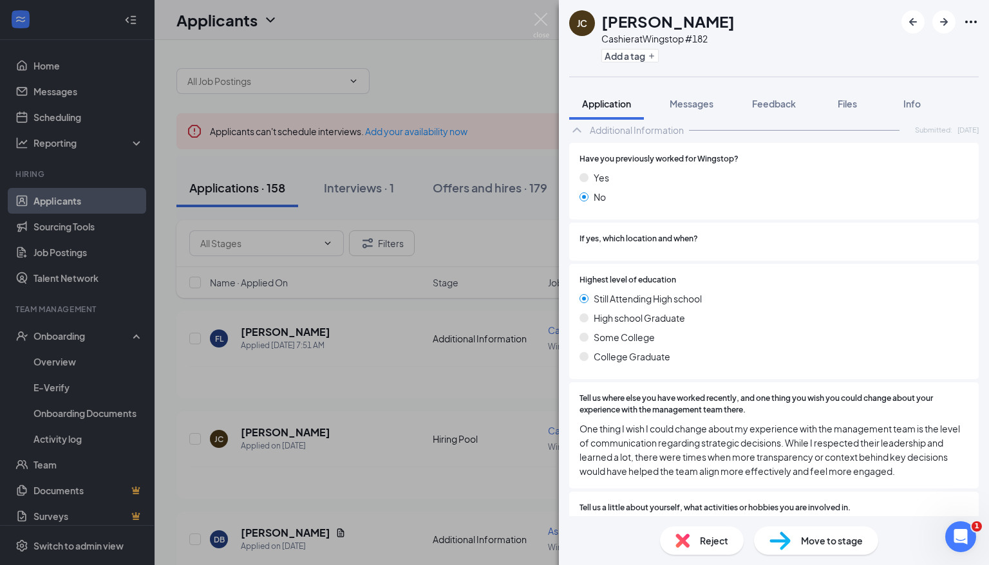
click at [413, 487] on div "[PERSON_NAME] Jacyunna [PERSON_NAME] Cashier at Wingstop #182 Add a tag Applica…" at bounding box center [494, 282] width 989 height 565
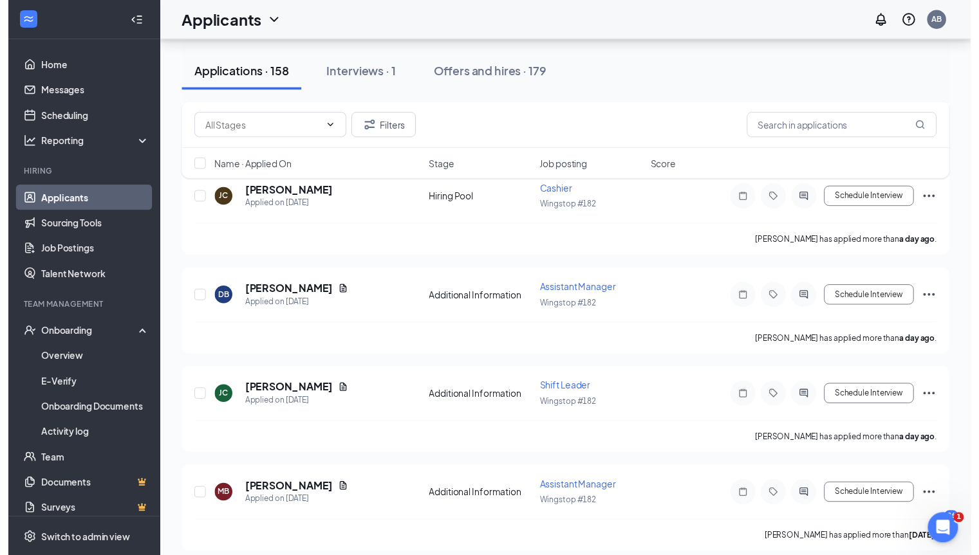
scroll to position [265, 0]
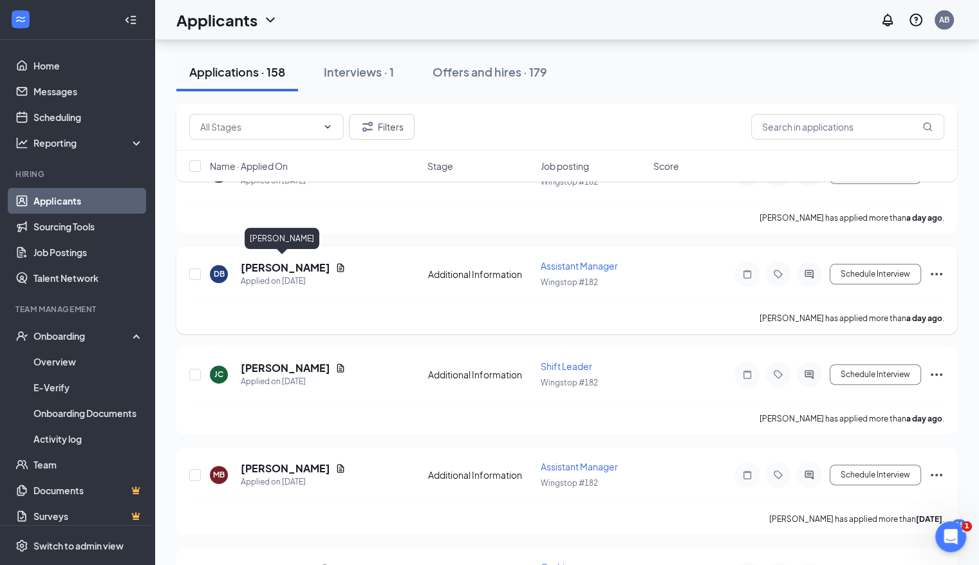
click at [272, 266] on h5 "[PERSON_NAME]" at bounding box center [285, 268] width 89 height 14
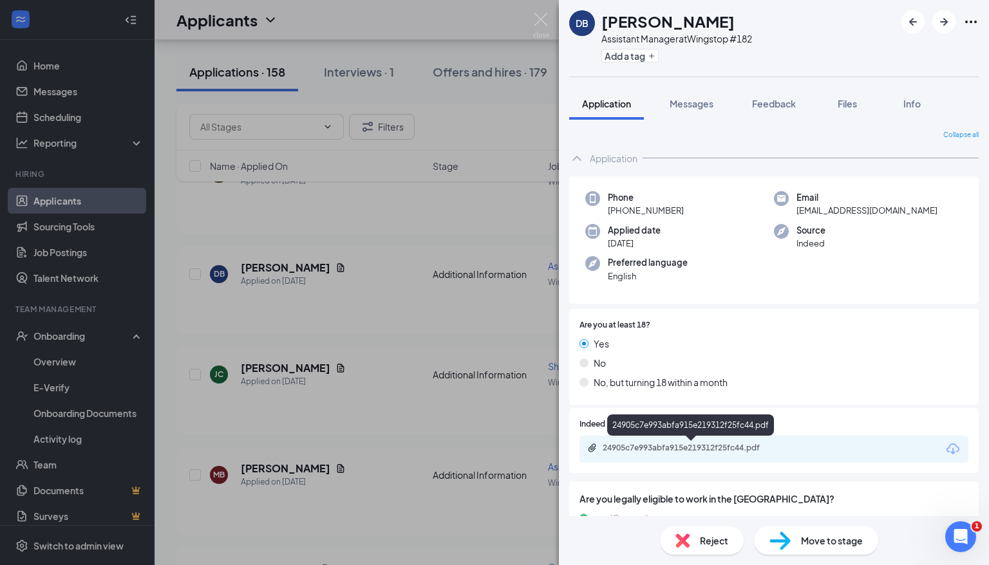
click at [734, 449] on div "24905c7e993abfa915e219312f25fc44.pdf" at bounding box center [692, 448] width 180 height 10
click at [494, 411] on div "DB [PERSON_NAME] Assistant Manager at Wingstop #182 Add a tag Application Messa…" at bounding box center [494, 282] width 989 height 565
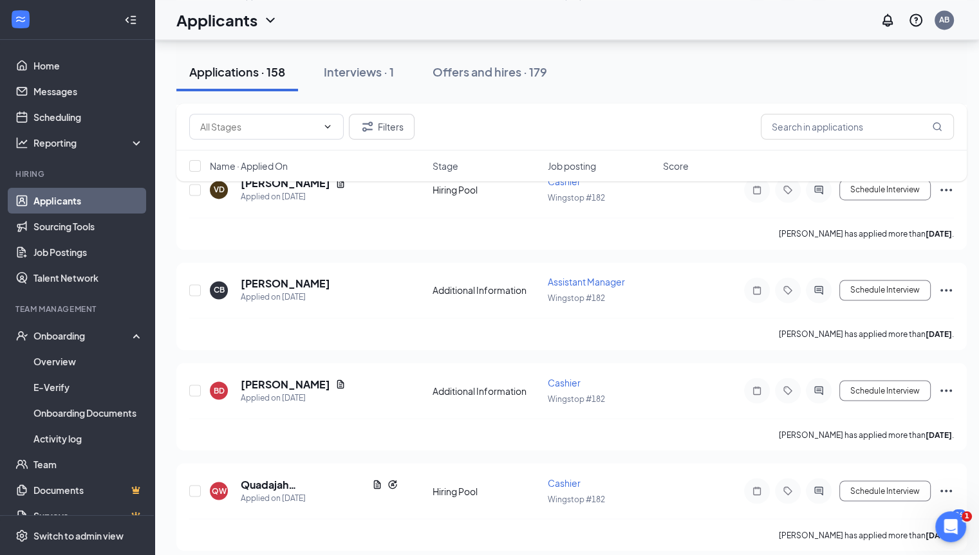
scroll to position [2051, 0]
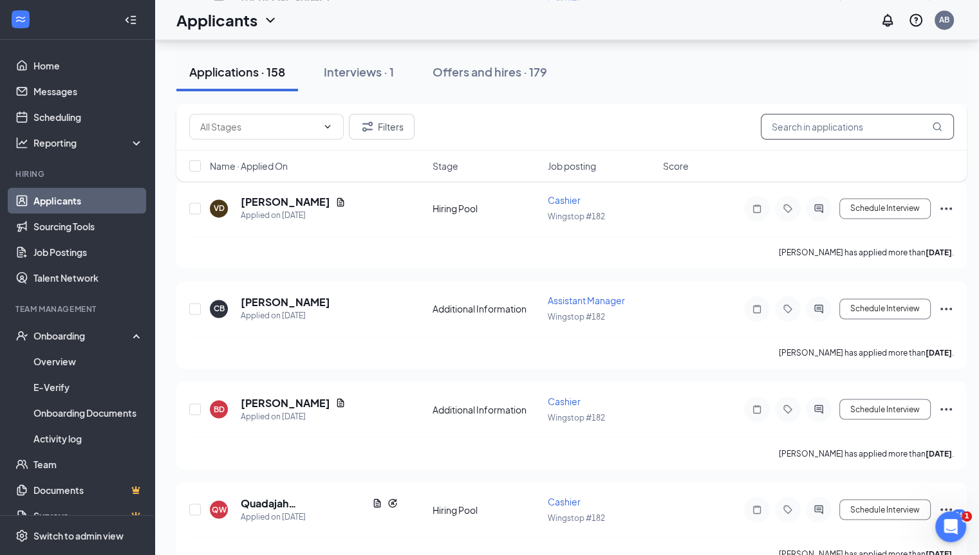
click at [881, 123] on input "text" at bounding box center [857, 127] width 193 height 26
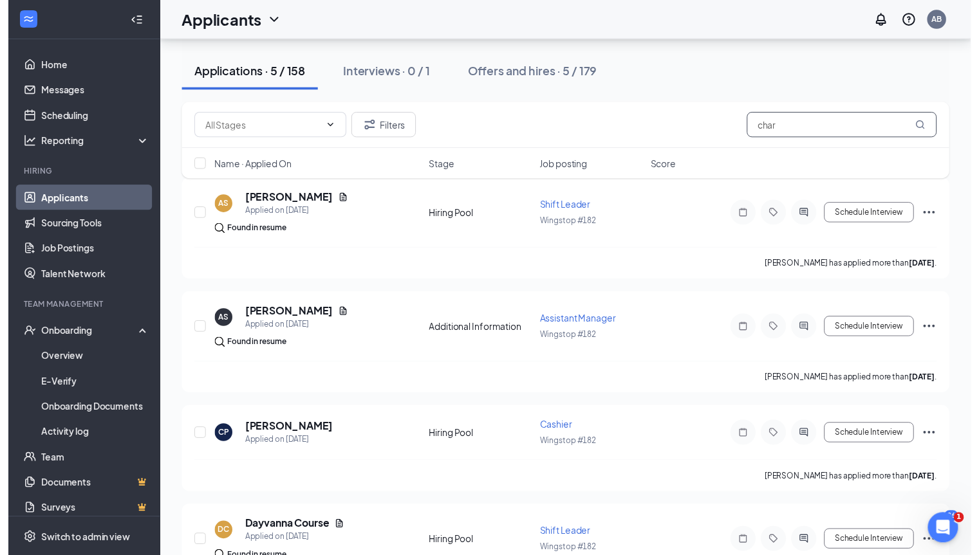
scroll to position [136, 0]
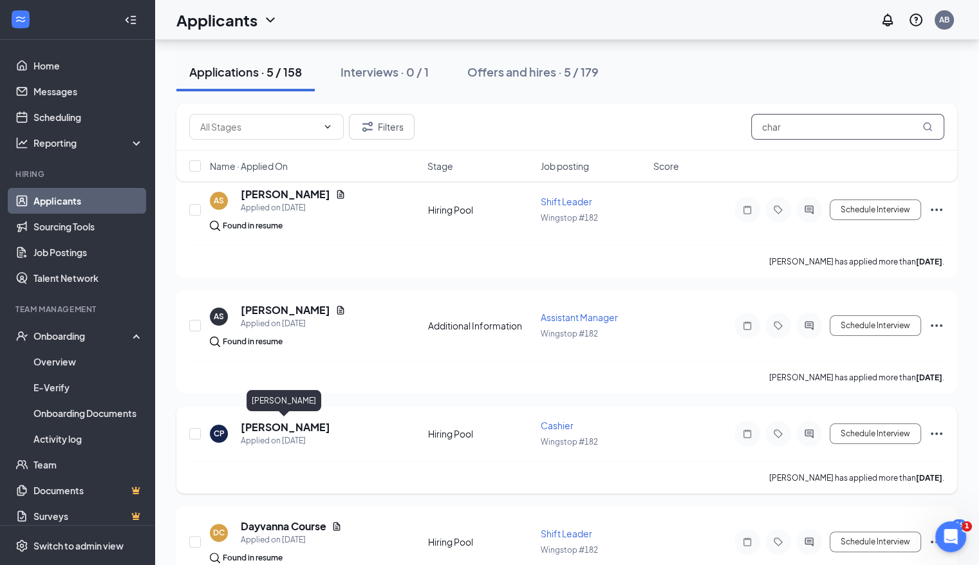
type input "char"
click at [310, 426] on h5 "[PERSON_NAME]" at bounding box center [285, 427] width 89 height 14
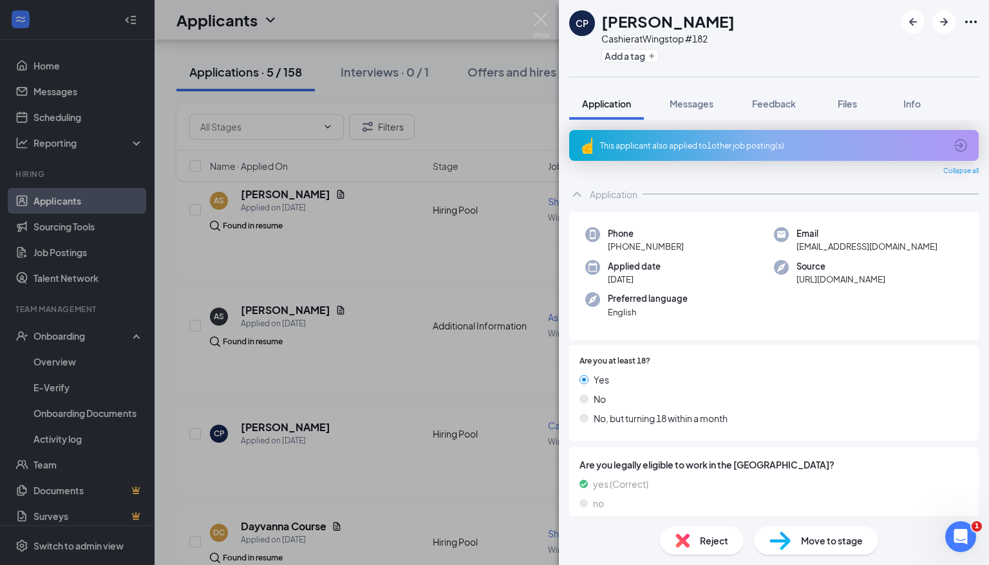
click at [694, 537] on div "Reject" at bounding box center [702, 540] width 84 height 28
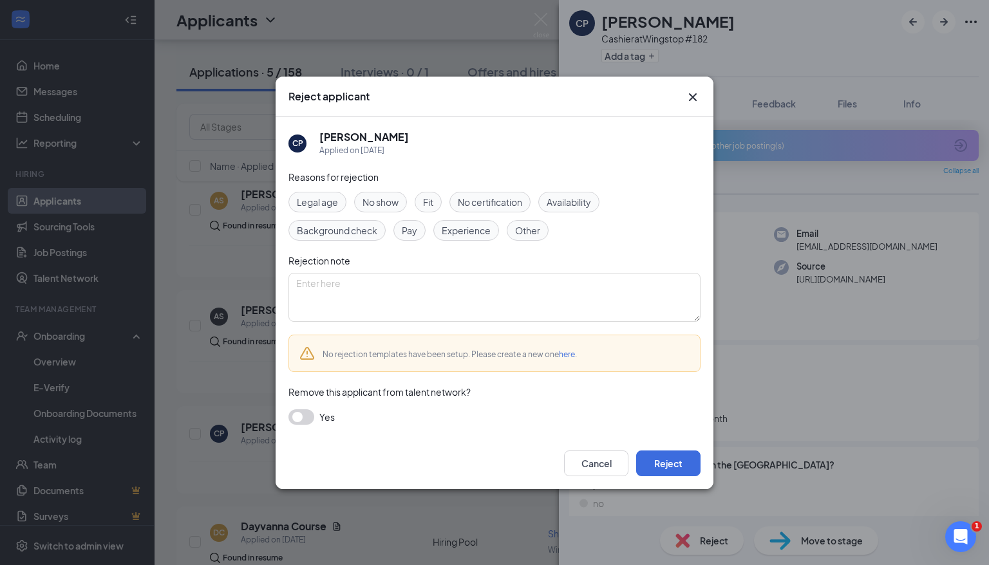
click at [378, 201] on span "No show" at bounding box center [380, 202] width 36 height 14
click at [301, 414] on button "button" at bounding box center [301, 416] width 26 height 15
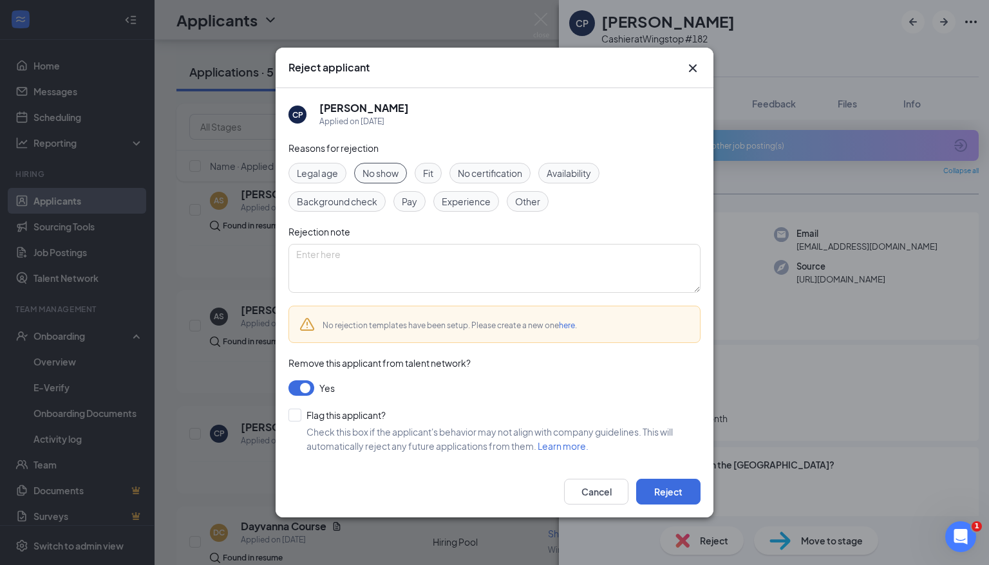
click at [301, 414] on input "Flag this applicant?" at bounding box center [336, 415] width 97 height 13
checkbox input "true"
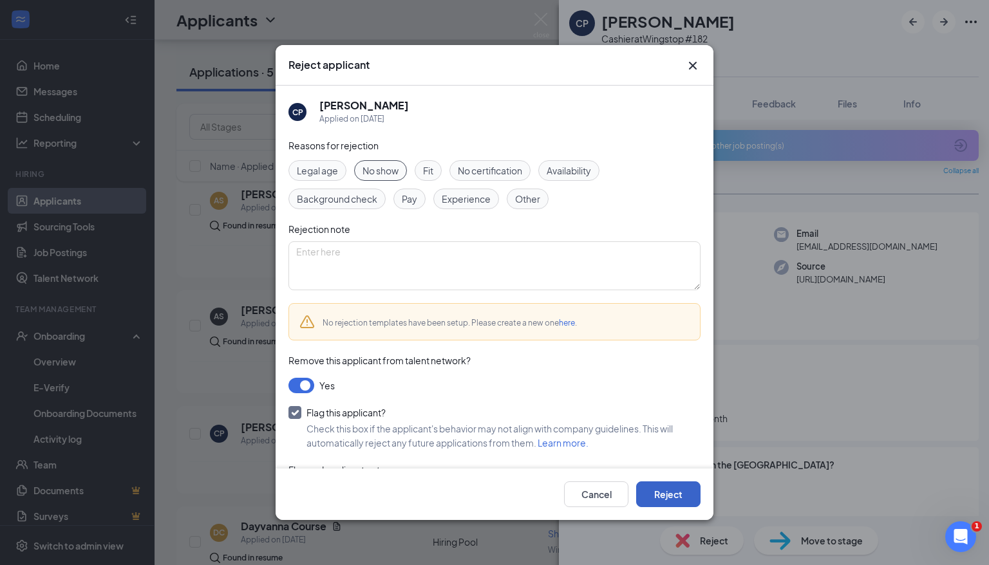
click at [650, 488] on button "Reject" at bounding box center [668, 494] width 64 height 26
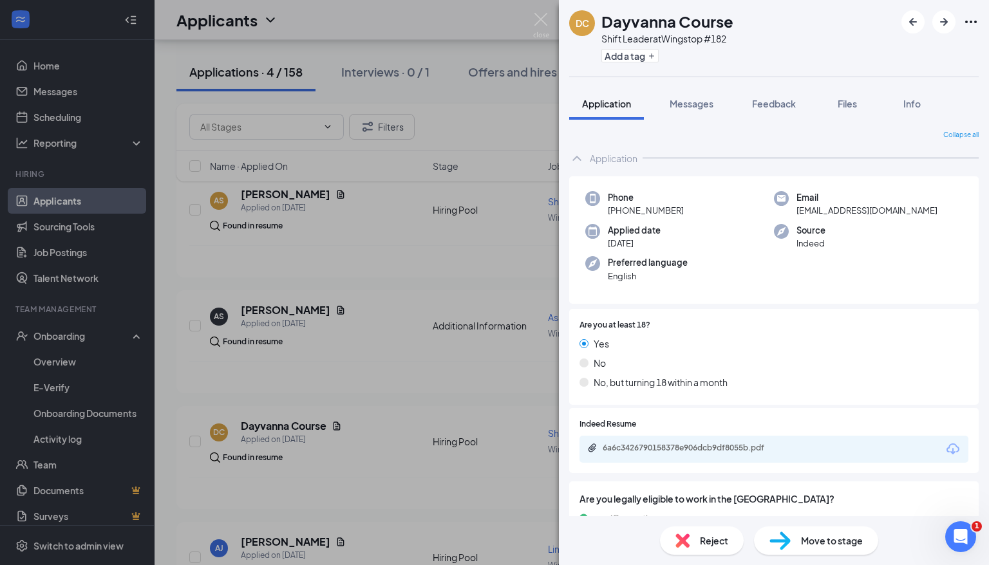
click at [433, 505] on div "DC Dayvanna Course Shift Leader at Wingstop #182 Add a tag Application Messages…" at bounding box center [494, 282] width 989 height 565
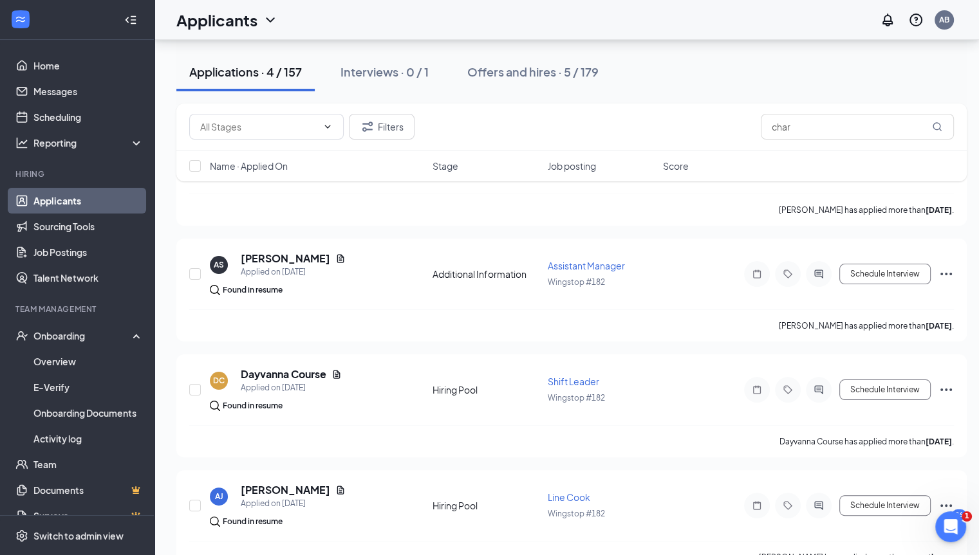
scroll to position [220, 0]
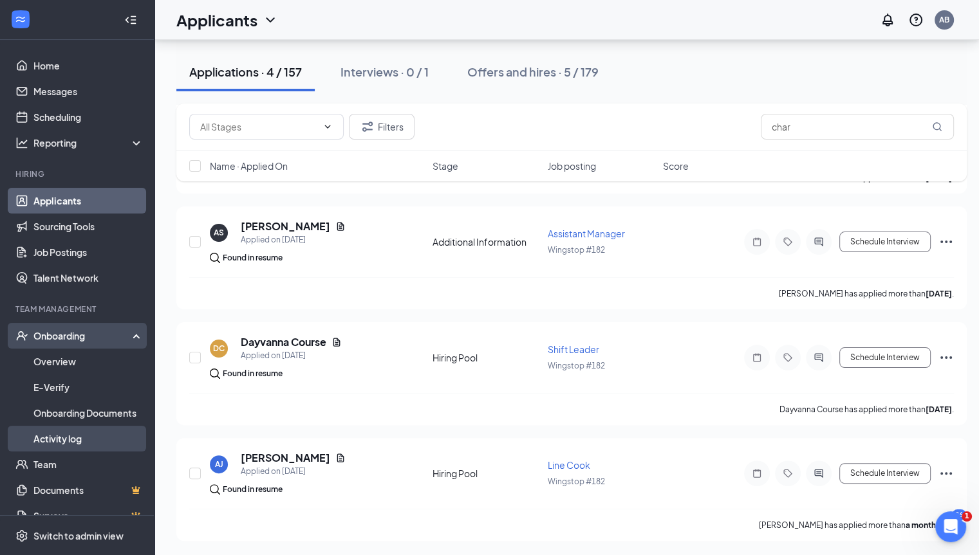
click at [86, 436] on link "Activity log" at bounding box center [88, 439] width 110 height 26
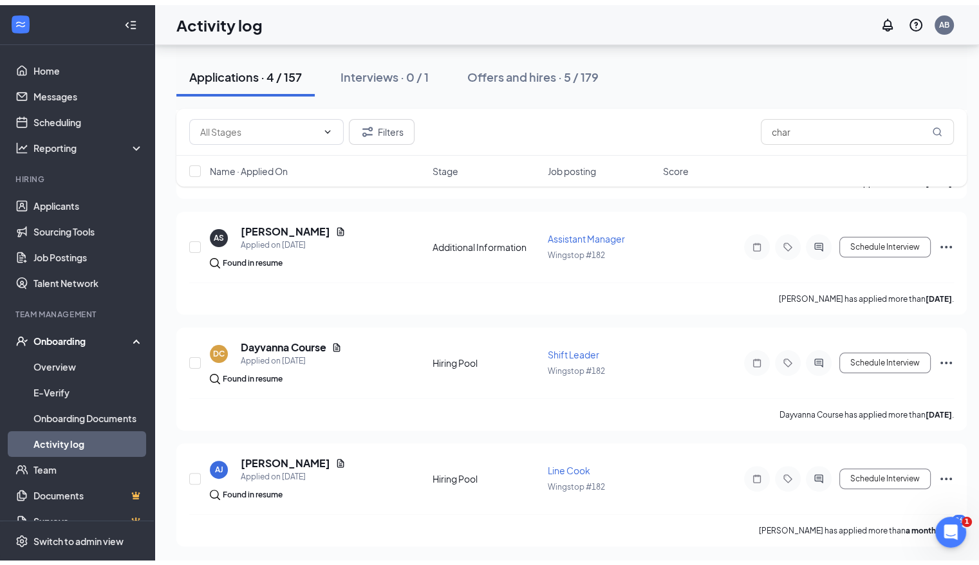
scroll to position [58, 0]
